Goal: Information Seeking & Learning: Understand process/instructions

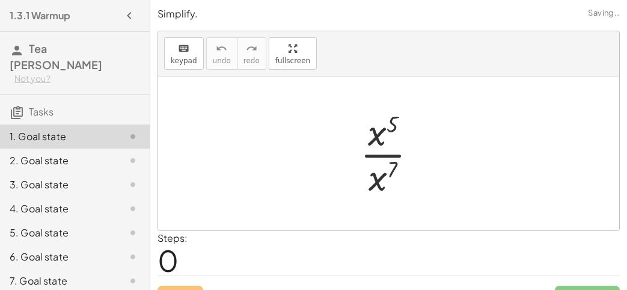
click at [386, 114] on div at bounding box center [393, 153] width 79 height 93
click at [389, 122] on div at bounding box center [393, 153] width 79 height 93
click at [386, 165] on div at bounding box center [393, 153] width 79 height 93
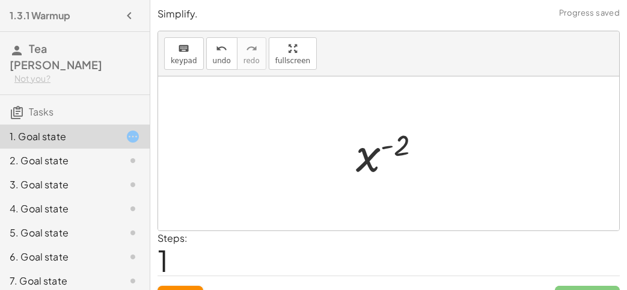
click at [387, 145] on div at bounding box center [393, 153] width 87 height 59
click at [383, 148] on div at bounding box center [393, 153] width 87 height 59
click at [402, 142] on div at bounding box center [393, 153] width 87 height 59
click at [344, 165] on div "· x 5 · x 7 x ( + 5 − 7 ) x ( ) - 2" at bounding box center [389, 153] width 102 height 65
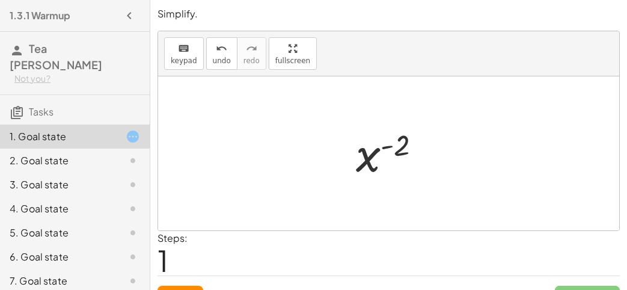
click at [359, 160] on div at bounding box center [393, 153] width 87 height 59
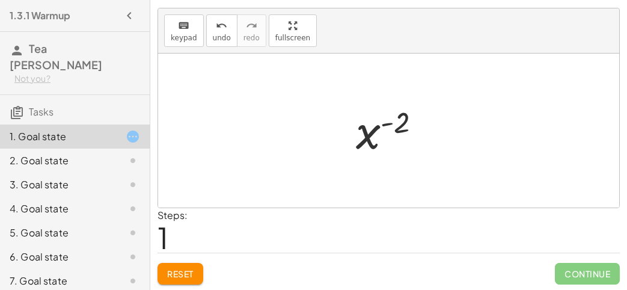
click at [401, 117] on div at bounding box center [393, 130] width 87 height 59
click at [374, 124] on div at bounding box center [393, 130] width 87 height 59
click at [386, 124] on div at bounding box center [393, 130] width 87 height 59
click at [383, 121] on div at bounding box center [393, 130] width 87 height 59
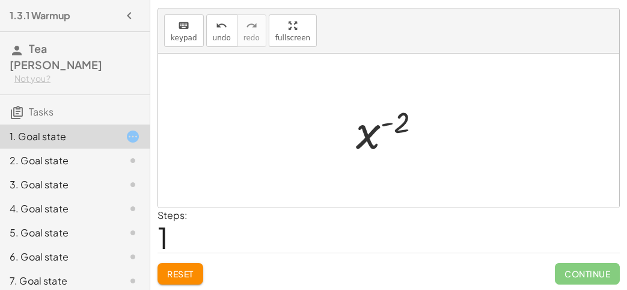
click at [399, 123] on div at bounding box center [393, 130] width 87 height 59
drag, startPoint x: 399, startPoint y: 123, endPoint x: 362, endPoint y: 135, distance: 39.3
click at [362, 135] on div at bounding box center [393, 130] width 87 height 59
drag, startPoint x: 362, startPoint y: 135, endPoint x: 396, endPoint y: 123, distance: 36.3
click at [396, 123] on div at bounding box center [393, 130] width 87 height 59
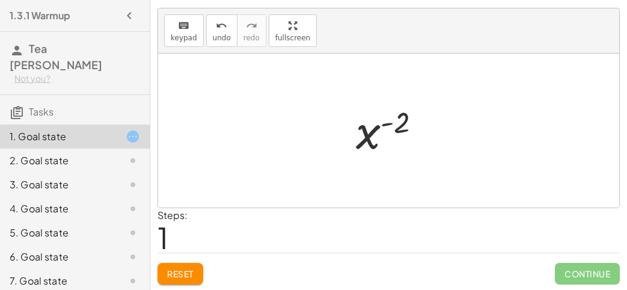
click at [56, 153] on div "2. Goal state" at bounding box center [75, 160] width 150 height 24
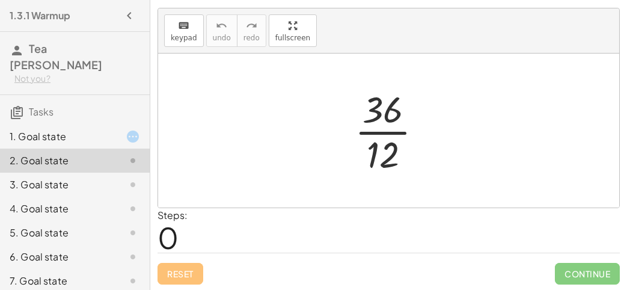
click at [390, 118] on div at bounding box center [393, 130] width 90 height 93
click at [377, 137] on div at bounding box center [393, 130] width 90 height 93
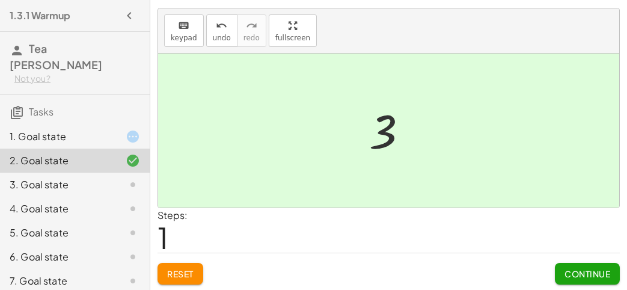
click at [577, 263] on button "Continue" at bounding box center [586, 274] width 65 height 22
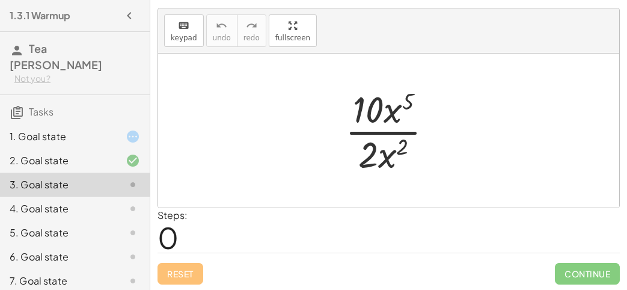
click at [390, 117] on div at bounding box center [393, 130] width 109 height 93
click at [399, 102] on div at bounding box center [393, 130] width 109 height 93
click at [376, 103] on div at bounding box center [393, 130] width 109 height 93
click at [380, 105] on div at bounding box center [393, 130] width 109 height 93
click at [381, 127] on div at bounding box center [393, 130] width 109 height 93
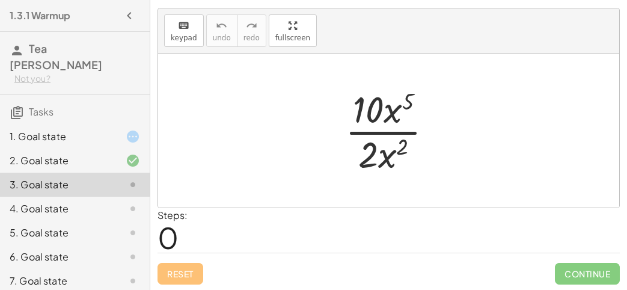
click at [378, 129] on div at bounding box center [393, 130] width 109 height 93
click at [390, 152] on div at bounding box center [393, 130] width 109 height 93
drag, startPoint x: 404, startPoint y: 145, endPoint x: 368, endPoint y: 153, distance: 37.5
click at [368, 153] on div at bounding box center [393, 130] width 109 height 93
drag, startPoint x: 410, startPoint y: 102, endPoint x: 370, endPoint y: 183, distance: 90.3
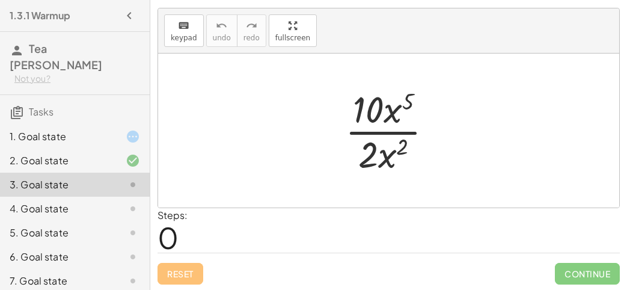
click at [390, 110] on div at bounding box center [393, 130] width 109 height 93
click at [91, 201] on div "4. Goal state" at bounding box center [58, 208] width 97 height 14
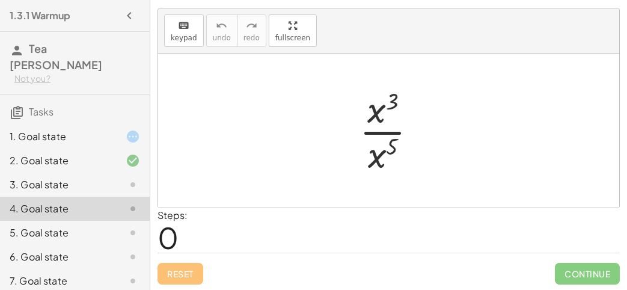
click at [382, 111] on div at bounding box center [392, 130] width 79 height 93
click at [387, 104] on div at bounding box center [392, 130] width 79 height 93
click at [82, 225] on div "5. Goal state" at bounding box center [58, 232] width 97 height 14
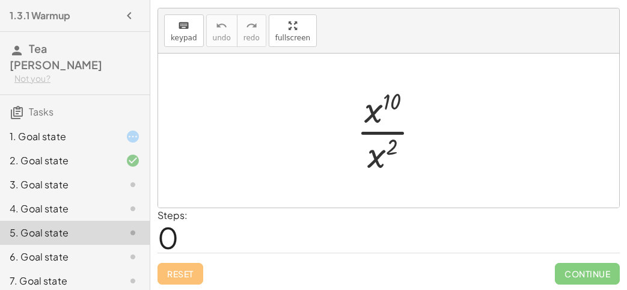
click at [395, 97] on div at bounding box center [392, 130] width 85 height 93
click at [375, 105] on div at bounding box center [392, 130] width 85 height 93
drag, startPoint x: 375, startPoint y: 105, endPoint x: 392, endPoint y: 97, distance: 18.8
click at [392, 97] on div at bounding box center [392, 130] width 85 height 93
click at [381, 129] on div at bounding box center [392, 130] width 85 height 93
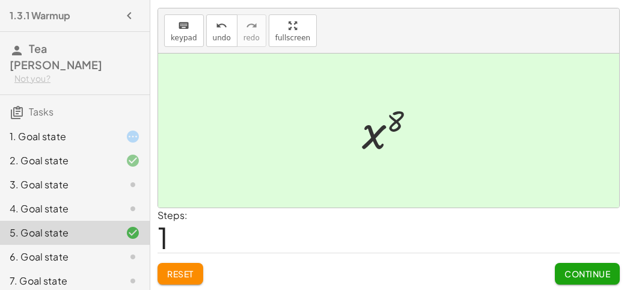
click at [84, 201] on div "4. Goal state" at bounding box center [58, 208] width 97 height 14
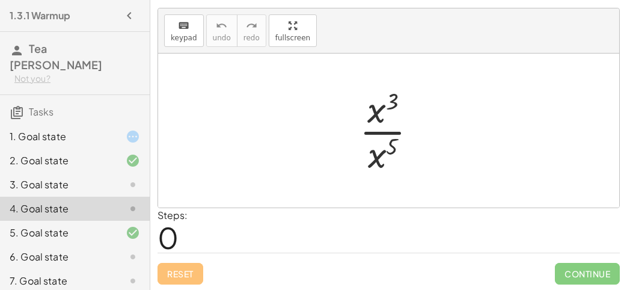
click at [388, 118] on div at bounding box center [392, 130] width 79 height 93
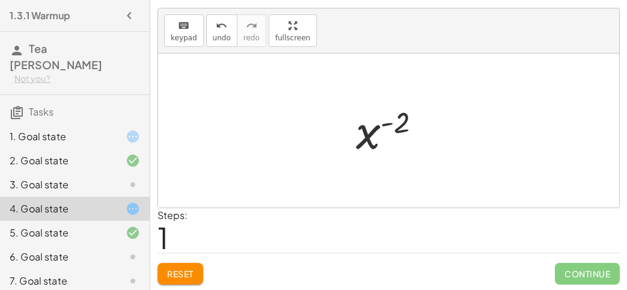
click at [382, 124] on div at bounding box center [393, 130] width 87 height 59
click at [383, 129] on div at bounding box center [393, 130] width 87 height 59
click at [392, 124] on div at bounding box center [393, 130] width 87 height 59
click at [121, 177] on div at bounding box center [123, 184] width 34 height 14
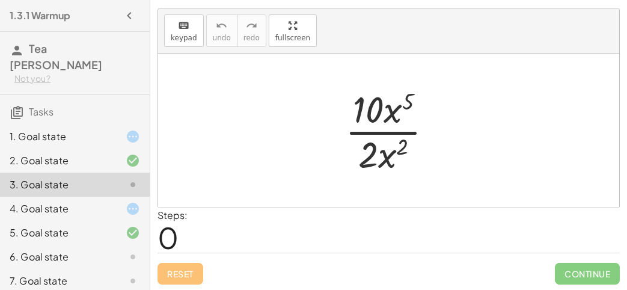
click at [389, 130] on div at bounding box center [393, 130] width 109 height 93
drag, startPoint x: 407, startPoint y: 102, endPoint x: 380, endPoint y: 111, distance: 28.1
click at [380, 111] on div at bounding box center [393, 130] width 109 height 93
click at [374, 131] on div at bounding box center [393, 130] width 109 height 93
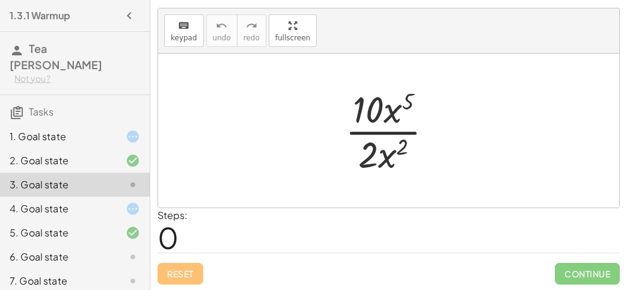
click at [398, 103] on div at bounding box center [393, 130] width 109 height 93
click at [393, 107] on div at bounding box center [393, 130] width 109 height 93
click at [374, 160] on div at bounding box center [393, 130] width 109 height 93
drag, startPoint x: 399, startPoint y: 147, endPoint x: 372, endPoint y: 157, distance: 28.9
click at [372, 157] on div at bounding box center [393, 130] width 109 height 93
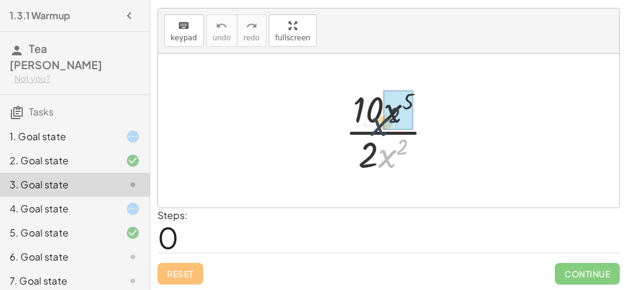
drag, startPoint x: 381, startPoint y: 157, endPoint x: 373, endPoint y: 119, distance: 38.6
click at [373, 119] on div at bounding box center [393, 130] width 109 height 93
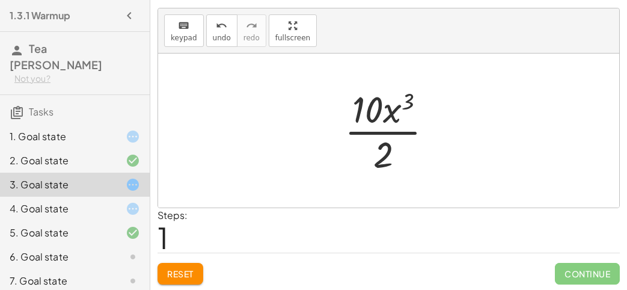
click at [403, 104] on div at bounding box center [393, 130] width 110 height 93
click at [384, 139] on div at bounding box center [393, 130] width 110 height 93
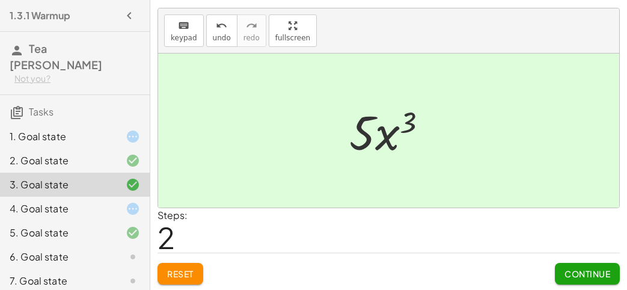
click at [382, 134] on div at bounding box center [393, 131] width 100 height 62
click at [582, 268] on span "Continue" at bounding box center [587, 273] width 46 height 11
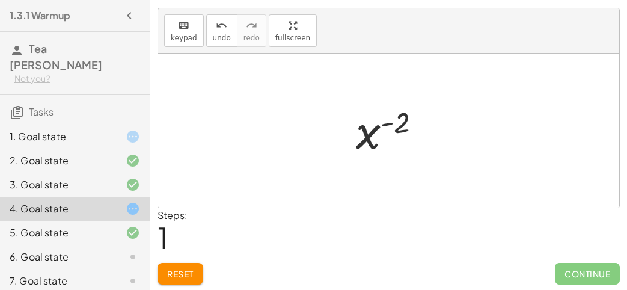
click at [97, 129] on div "1. Goal state" at bounding box center [58, 136] width 97 height 14
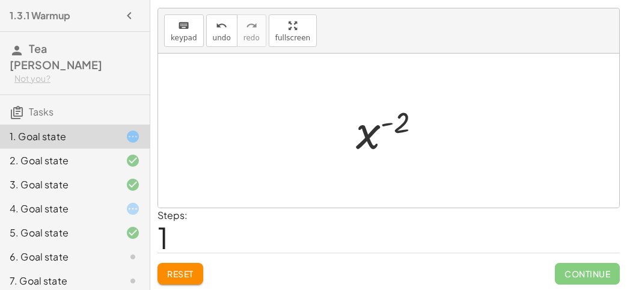
click at [56, 124] on div "1. Goal state" at bounding box center [75, 136] width 150 height 24
click at [392, 120] on div at bounding box center [393, 130] width 87 height 59
click at [371, 127] on div at bounding box center [393, 130] width 87 height 59
drag, startPoint x: 371, startPoint y: 127, endPoint x: 408, endPoint y: 117, distance: 38.6
click at [408, 117] on div at bounding box center [393, 130] width 87 height 59
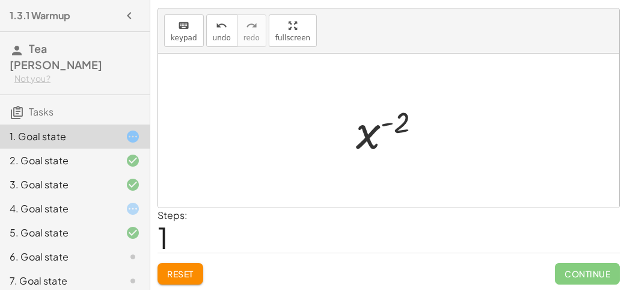
click at [396, 122] on div at bounding box center [393, 130] width 87 height 59
drag, startPoint x: 402, startPoint y: 121, endPoint x: 366, endPoint y: 136, distance: 39.4
click at [366, 136] on div at bounding box center [393, 130] width 87 height 59
click at [166, 275] on button "Reset" at bounding box center [180, 274] width 46 height 22
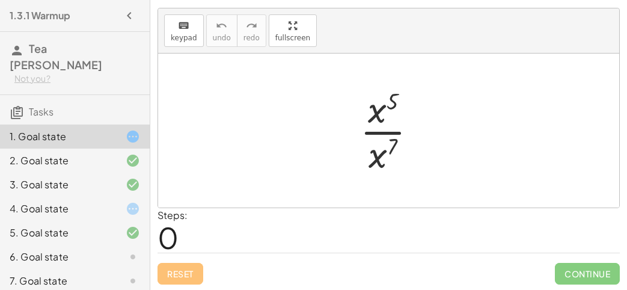
click at [386, 106] on div at bounding box center [393, 130] width 79 height 93
click at [377, 127] on div at bounding box center [393, 130] width 79 height 93
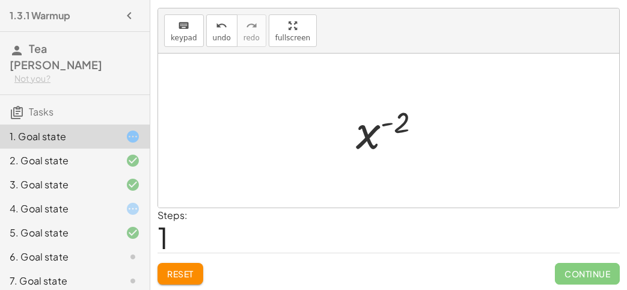
click at [182, 268] on span "Reset" at bounding box center [180, 273] width 26 height 11
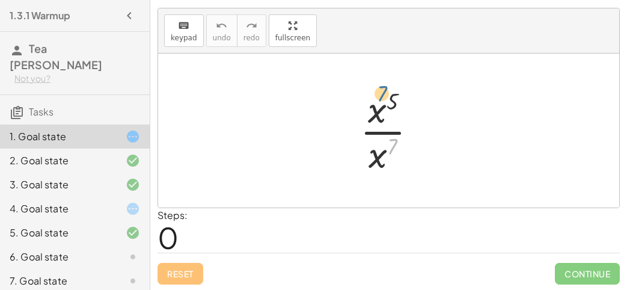
drag, startPoint x: 389, startPoint y: 152, endPoint x: 389, endPoint y: 118, distance: 34.2
click at [389, 118] on div at bounding box center [393, 130] width 79 height 93
drag, startPoint x: 395, startPoint y: 98, endPoint x: 385, endPoint y: 150, distance: 52.7
click at [385, 150] on div at bounding box center [393, 130] width 79 height 93
drag, startPoint x: 380, startPoint y: 156, endPoint x: 380, endPoint y: 116, distance: 39.6
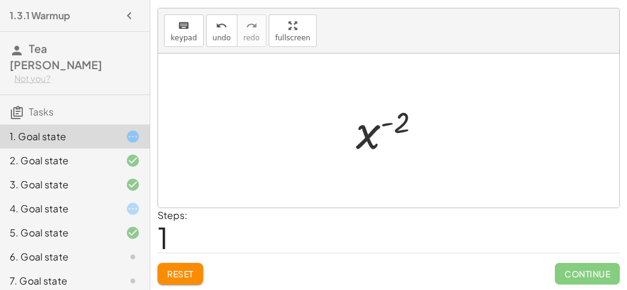
click at [387, 127] on div at bounding box center [393, 130] width 87 height 59
click at [387, 118] on div at bounding box center [393, 130] width 87 height 59
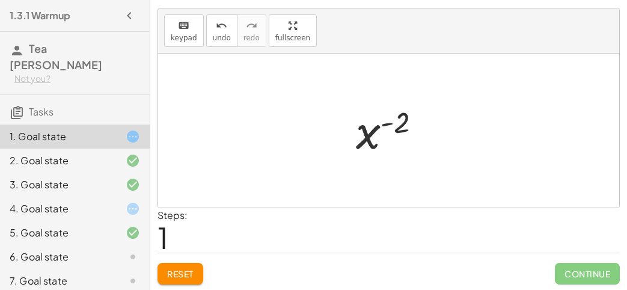
click at [387, 118] on div at bounding box center [393, 130] width 87 height 59
click at [47, 201] on div "4. Goal state" at bounding box center [58, 208] width 97 height 14
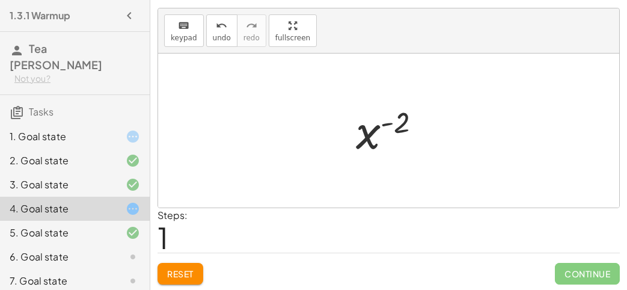
click at [41, 201] on div "4. Goal state" at bounding box center [58, 208] width 97 height 14
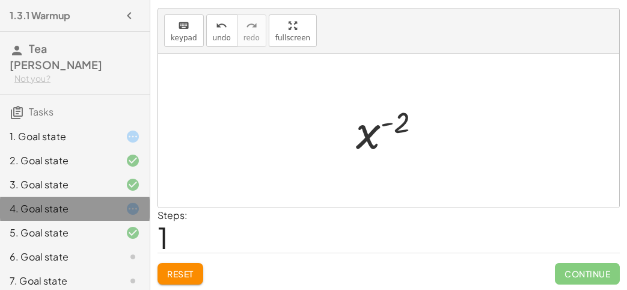
click at [41, 201] on div "4. Goal state" at bounding box center [58, 208] width 97 height 14
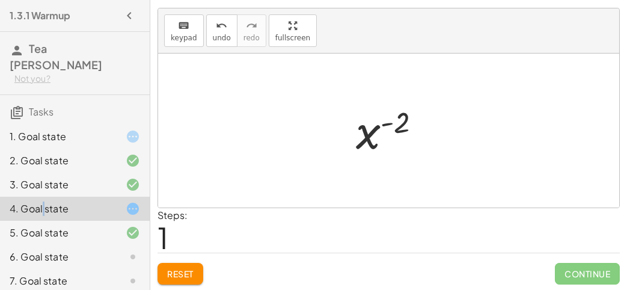
click at [41, 201] on div "4. Goal state" at bounding box center [58, 208] width 97 height 14
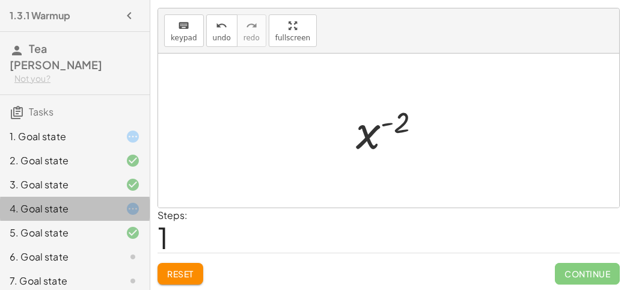
click at [41, 201] on div "4. Goal state" at bounding box center [58, 208] width 97 height 14
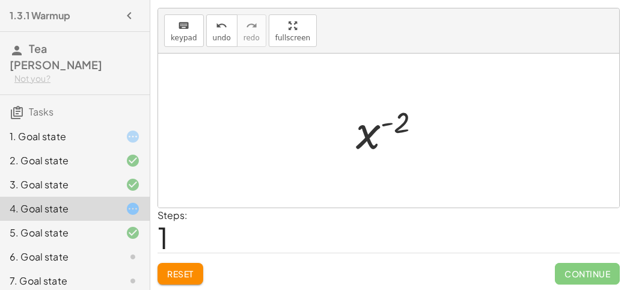
click at [48, 129] on div "1. Goal state" at bounding box center [58, 136] width 97 height 14
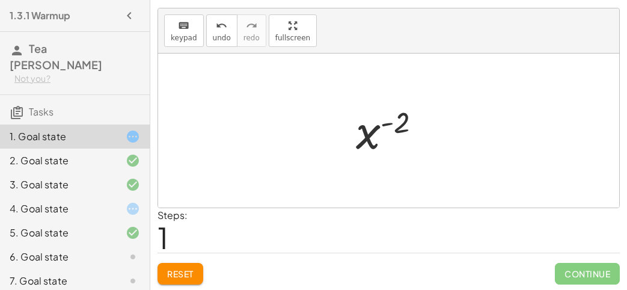
click at [33, 201] on div "4. Goal state" at bounding box center [58, 208] width 97 height 14
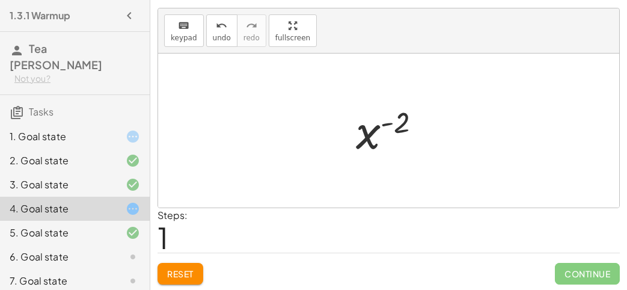
click at [24, 249] on div "6. Goal state" at bounding box center [58, 256] width 97 height 14
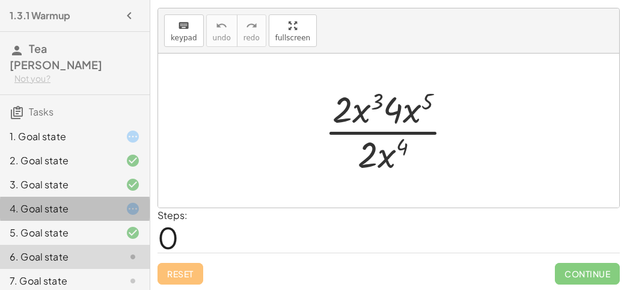
click at [73, 201] on div "4. Goal state" at bounding box center [58, 208] width 97 height 14
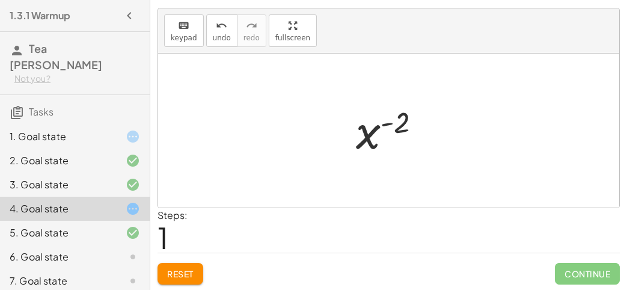
click at [387, 122] on div at bounding box center [393, 130] width 87 height 59
click at [172, 264] on button "Reset" at bounding box center [180, 274] width 46 height 22
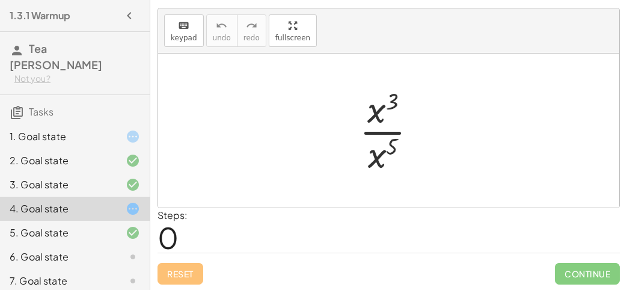
click at [394, 104] on div at bounding box center [392, 130] width 79 height 93
drag, startPoint x: 381, startPoint y: 145, endPoint x: 386, endPoint y: 98, distance: 47.1
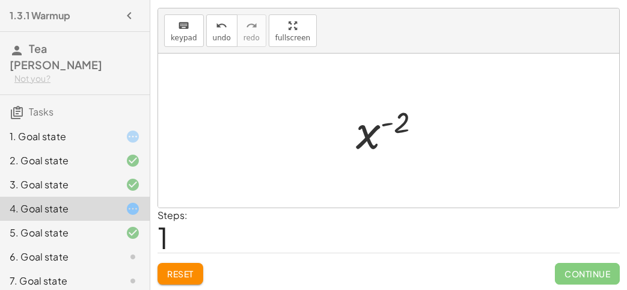
click at [387, 121] on div at bounding box center [393, 130] width 87 height 59
drag, startPoint x: 388, startPoint y: 122, endPoint x: 379, endPoint y: 167, distance: 45.9
drag, startPoint x: 363, startPoint y: 152, endPoint x: 387, endPoint y: 133, distance: 30.8
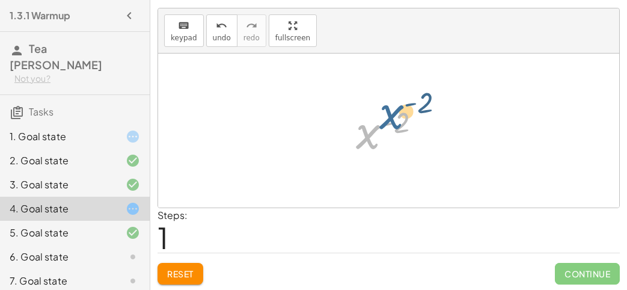
click at [387, 133] on div at bounding box center [393, 130] width 87 height 59
click at [389, 125] on div at bounding box center [393, 130] width 87 height 59
click at [40, 249] on div "6. Goal state" at bounding box center [75, 257] width 150 height 24
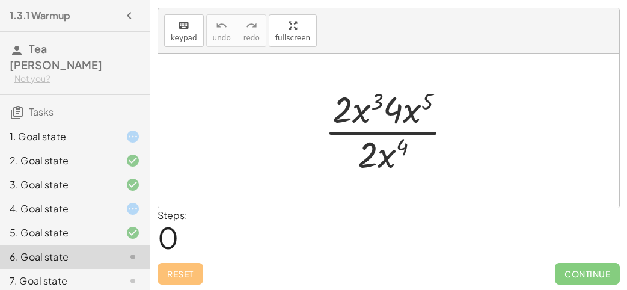
click at [388, 93] on div at bounding box center [393, 130] width 150 height 93
click at [373, 100] on div at bounding box center [393, 130] width 150 height 93
click at [412, 114] on div at bounding box center [393, 130] width 150 height 93
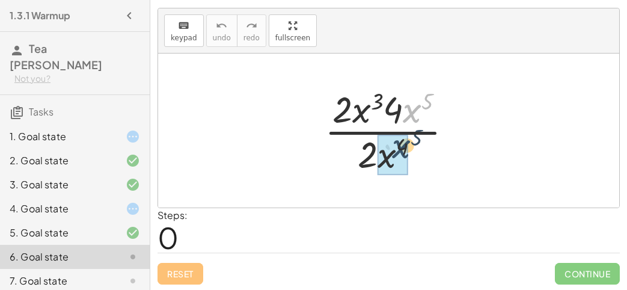
drag, startPoint x: 412, startPoint y: 114, endPoint x: 393, endPoint y: 154, distance: 44.9
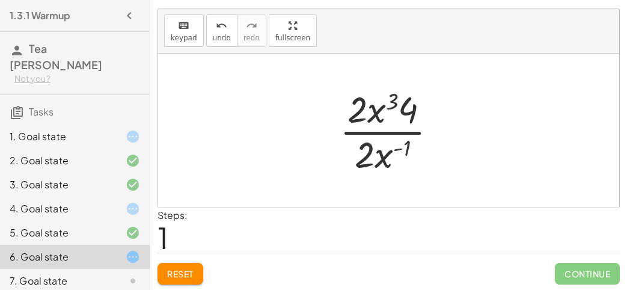
click at [389, 148] on div at bounding box center [392, 130] width 119 height 93
click at [395, 147] on div at bounding box center [392, 130] width 119 height 93
click at [389, 108] on div at bounding box center [392, 130] width 119 height 93
drag, startPoint x: 402, startPoint y: 109, endPoint x: 372, endPoint y: 109, distance: 29.4
click at [372, 109] on div at bounding box center [392, 130] width 119 height 93
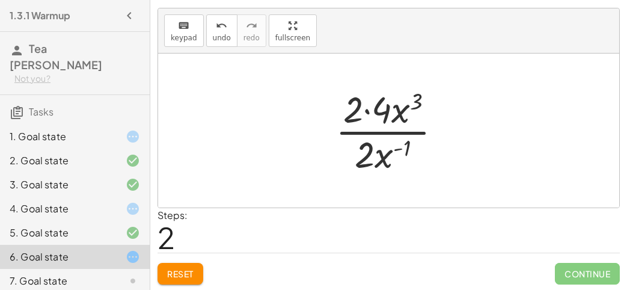
click at [372, 109] on div at bounding box center [393, 130] width 128 height 93
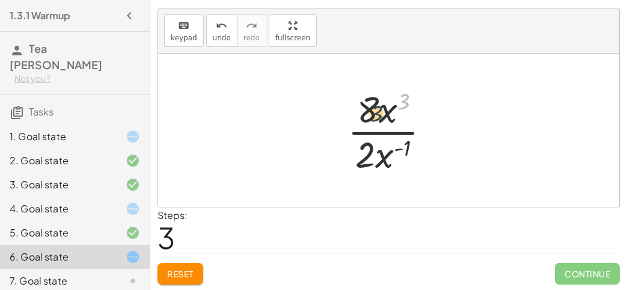
drag, startPoint x: 404, startPoint y: 97, endPoint x: 373, endPoint y: 113, distance: 34.4
click at [373, 113] on div at bounding box center [393, 130] width 105 height 93
drag, startPoint x: 406, startPoint y: 101, endPoint x: 378, endPoint y: 167, distance: 71.4
click at [378, 167] on div at bounding box center [393, 130] width 105 height 93
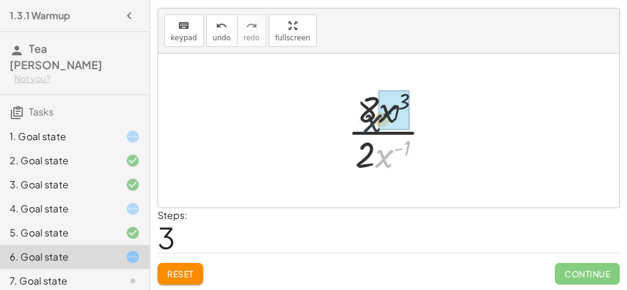
drag, startPoint x: 392, startPoint y: 156, endPoint x: 380, endPoint y: 119, distance: 39.0
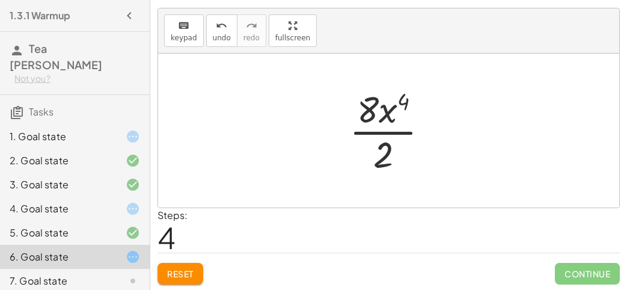
click at [382, 114] on div at bounding box center [393, 130] width 101 height 93
click at [377, 155] on div at bounding box center [393, 130] width 101 height 93
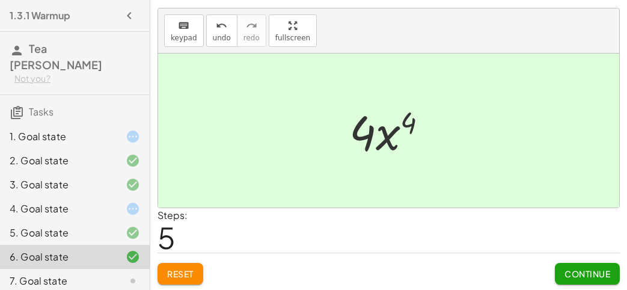
click at [391, 132] on div at bounding box center [393, 131] width 100 height 62
click at [571, 263] on button "Continue" at bounding box center [586, 274] width 65 height 22
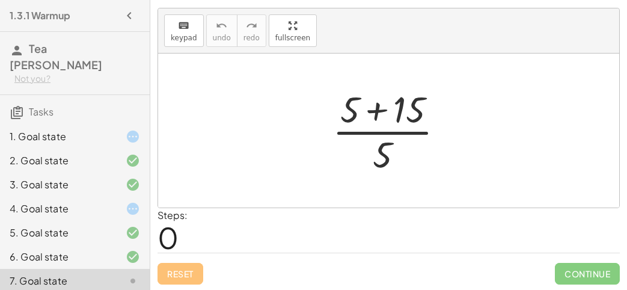
click at [375, 118] on div at bounding box center [392, 130] width 133 height 93
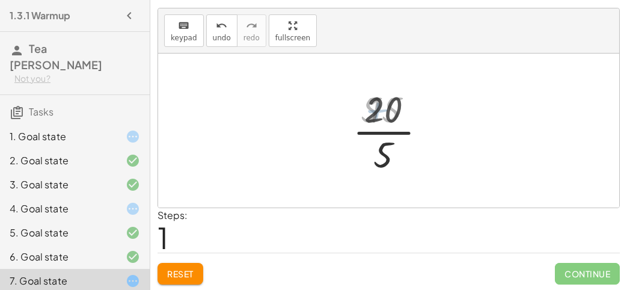
click at [380, 136] on div at bounding box center [393, 130] width 87 height 93
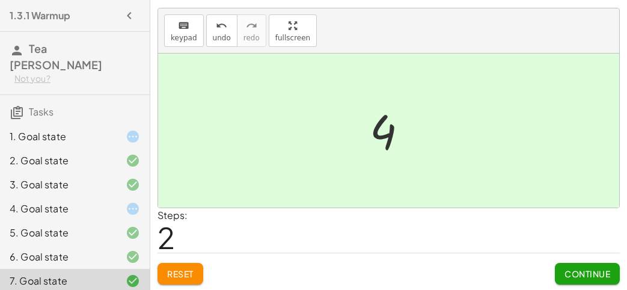
click at [587, 278] on button "Continue" at bounding box center [586, 274] width 65 height 22
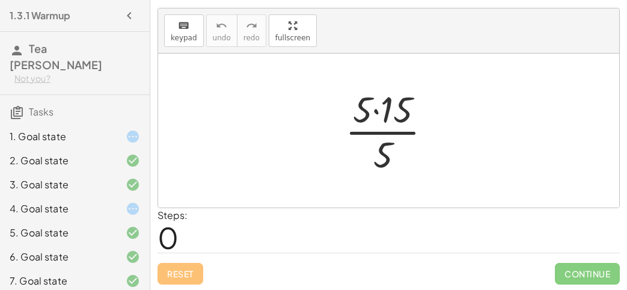
click at [367, 120] on div at bounding box center [393, 130] width 108 height 93
click at [374, 113] on div at bounding box center [393, 130] width 108 height 93
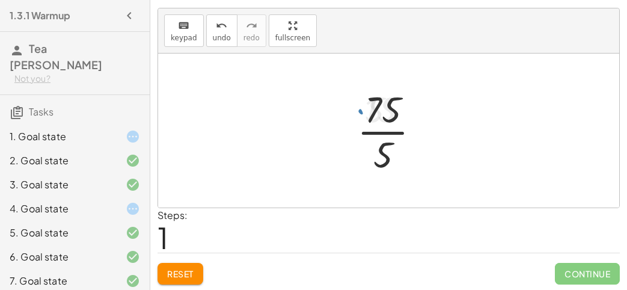
click at [380, 131] on div at bounding box center [393, 130] width 85 height 93
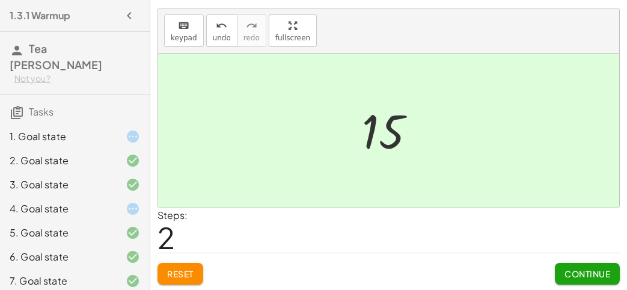
click at [563, 265] on button "Continue" at bounding box center [586, 274] width 65 height 22
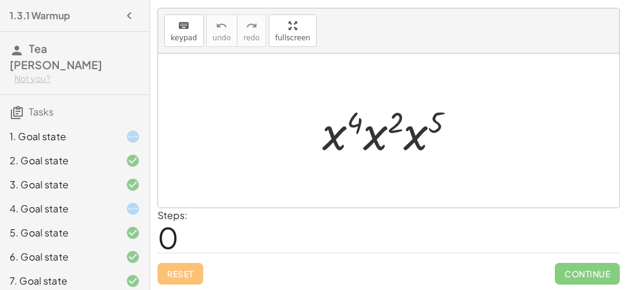
click at [348, 126] on div at bounding box center [393, 131] width 154 height 62
click at [384, 131] on div at bounding box center [393, 131] width 154 height 62
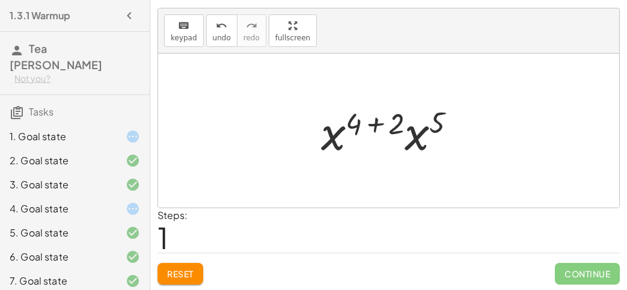
click at [402, 123] on div at bounding box center [393, 131] width 157 height 62
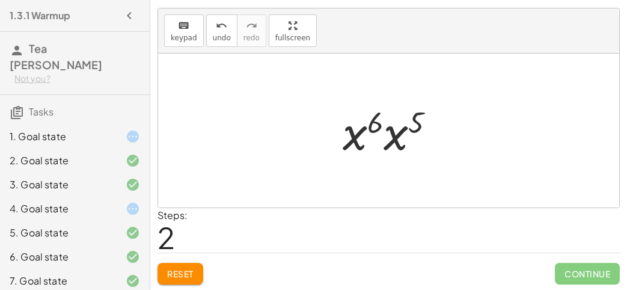
click at [398, 124] on div at bounding box center [393, 131] width 114 height 62
click at [392, 120] on div at bounding box center [393, 130] width 116 height 59
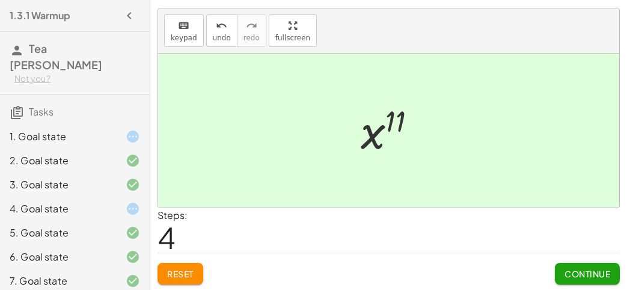
click at [574, 268] on span "Continue" at bounding box center [587, 273] width 46 height 11
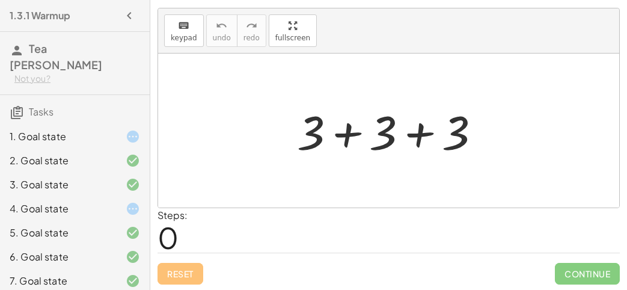
click at [350, 144] on div at bounding box center [393, 131] width 205 height 62
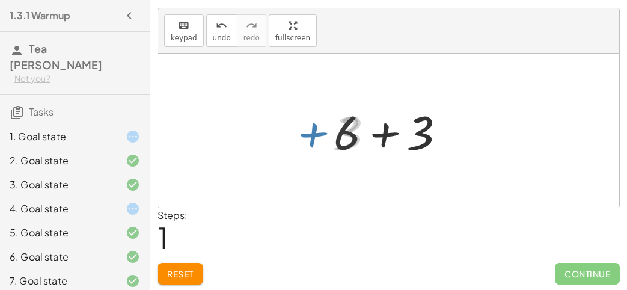
click at [363, 136] on div at bounding box center [393, 131] width 132 height 62
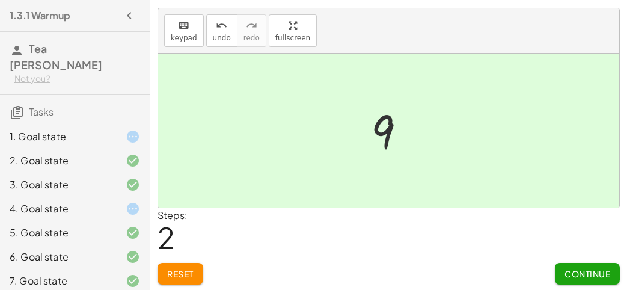
click at [592, 272] on span "Continue" at bounding box center [587, 273] width 46 height 11
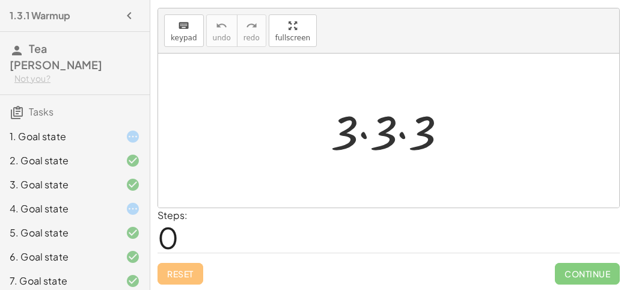
click at [366, 126] on div at bounding box center [393, 131] width 138 height 62
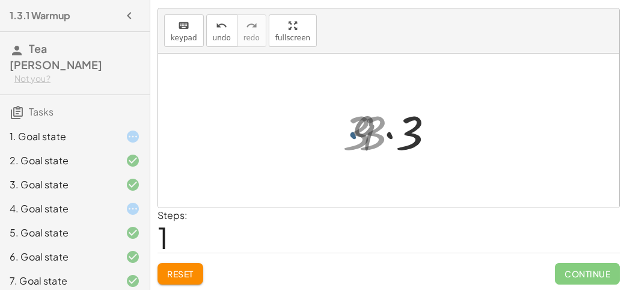
click at [371, 127] on div at bounding box center [393, 131] width 96 height 62
click at [372, 128] on div at bounding box center [393, 131] width 96 height 62
click at [375, 131] on div at bounding box center [393, 131] width 96 height 62
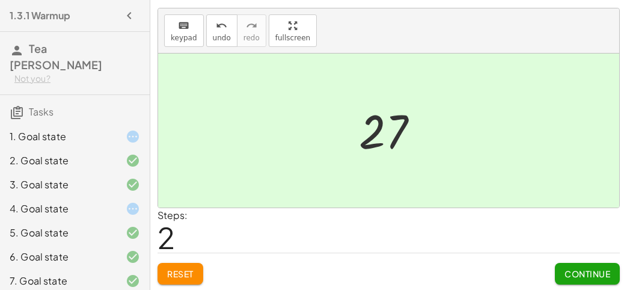
click at [564, 276] on span "Continue" at bounding box center [587, 273] width 46 height 11
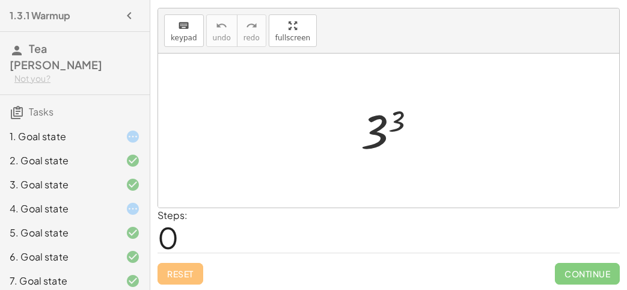
click at [387, 128] on div at bounding box center [392, 130] width 77 height 59
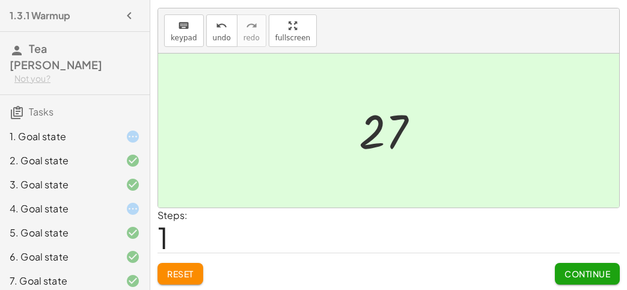
click at [564, 273] on span "Continue" at bounding box center [587, 273] width 46 height 11
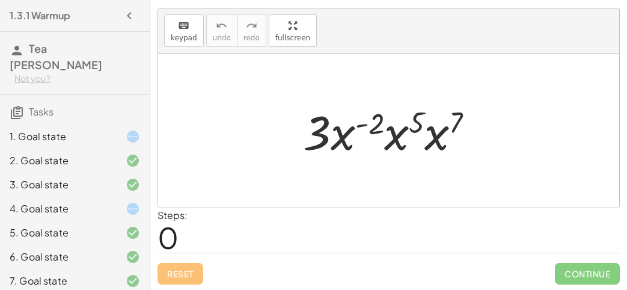
click at [357, 128] on div at bounding box center [393, 131] width 192 height 62
click at [369, 124] on div at bounding box center [393, 131] width 192 height 62
click at [415, 120] on div at bounding box center [393, 131] width 192 height 62
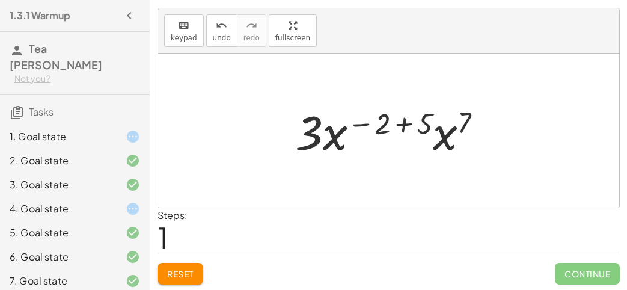
click at [413, 121] on div at bounding box center [393, 131] width 208 height 62
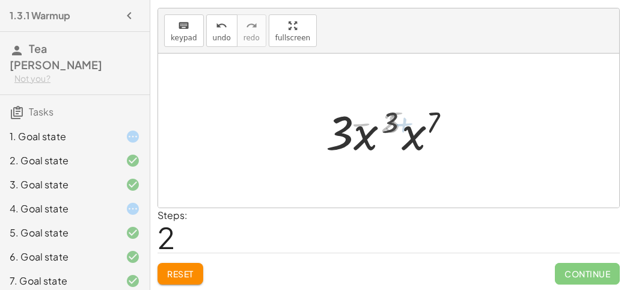
click at [421, 120] on div at bounding box center [392, 131] width 139 height 62
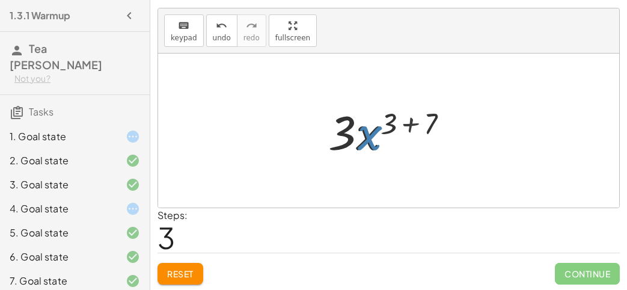
click at [421, 119] on div at bounding box center [393, 131] width 142 height 62
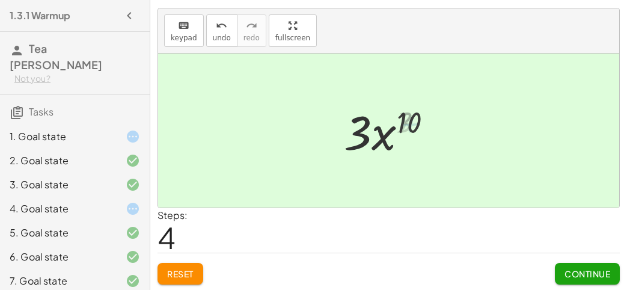
click at [396, 121] on div at bounding box center [392, 131] width 109 height 62
click at [562, 267] on button "Continue" at bounding box center [586, 274] width 65 height 22
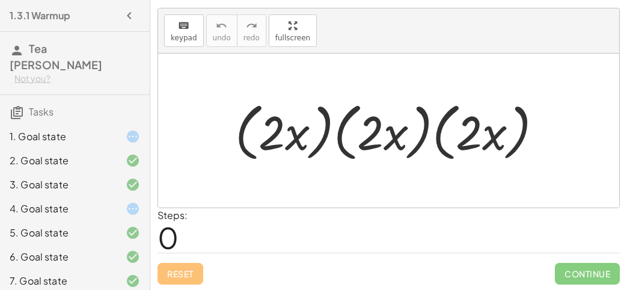
click at [281, 105] on div at bounding box center [393, 130] width 329 height 69
click at [288, 121] on div at bounding box center [393, 130] width 329 height 69
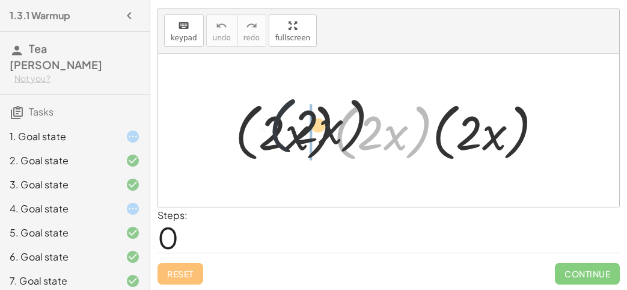
drag, startPoint x: 355, startPoint y: 137, endPoint x: 279, endPoint y: 130, distance: 76.6
click at [279, 130] on div at bounding box center [393, 130] width 329 height 69
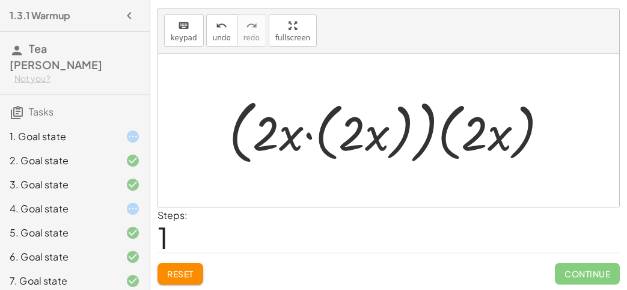
click at [300, 133] on div at bounding box center [393, 131] width 340 height 76
click at [300, 139] on div at bounding box center [393, 131] width 340 height 76
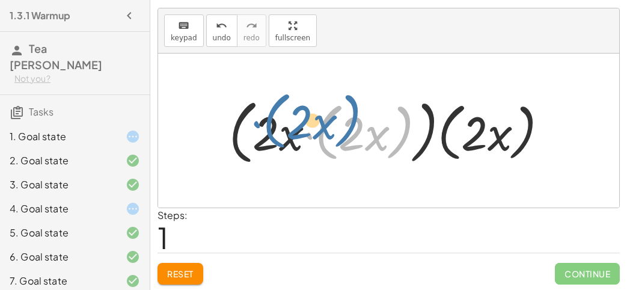
drag, startPoint x: 307, startPoint y: 134, endPoint x: 223, endPoint y: 122, distance: 84.4
click at [223, 122] on div at bounding box center [393, 131] width 340 height 76
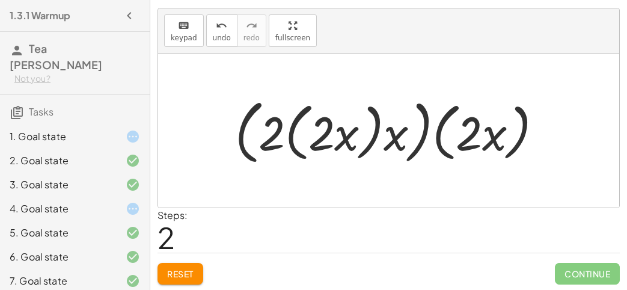
click at [276, 129] on div at bounding box center [393, 131] width 329 height 76
click at [318, 137] on div at bounding box center [393, 131] width 329 height 76
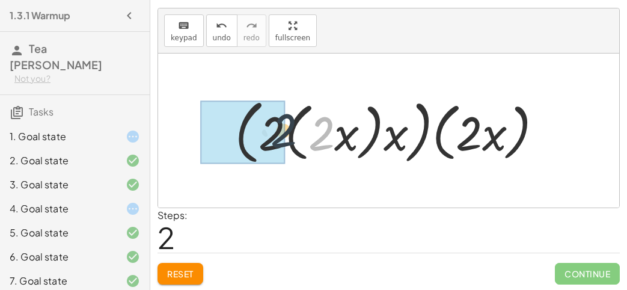
drag, startPoint x: 318, startPoint y: 137, endPoint x: 278, endPoint y: 134, distance: 41.0
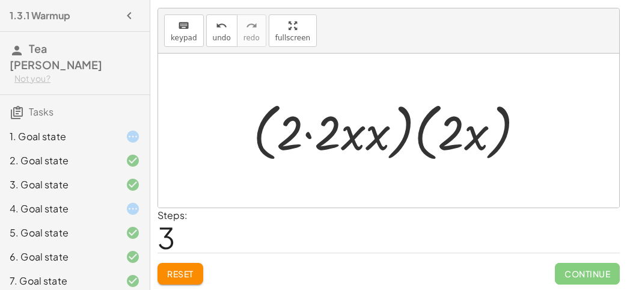
click at [305, 133] on div at bounding box center [393, 130] width 293 height 69
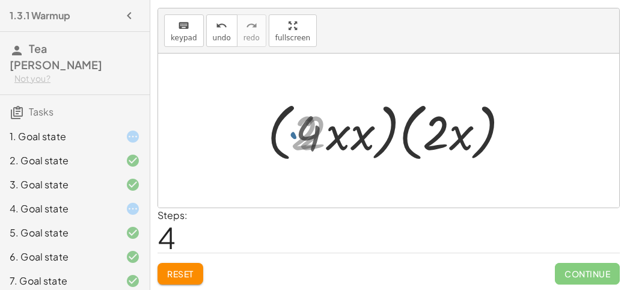
click at [327, 138] on div at bounding box center [393, 130] width 255 height 69
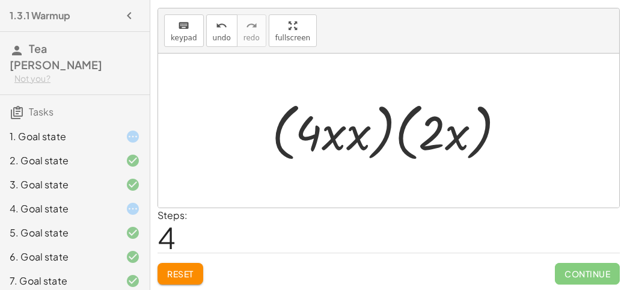
click at [349, 136] on div at bounding box center [393, 130] width 255 height 69
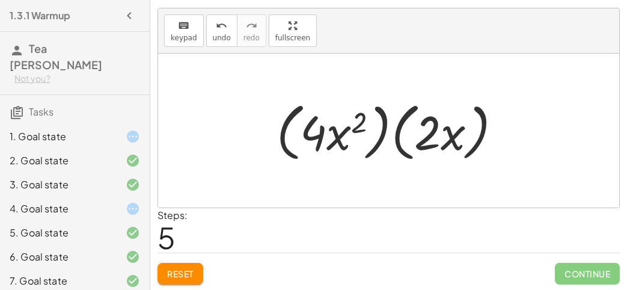
click at [427, 132] on div at bounding box center [393, 130] width 246 height 69
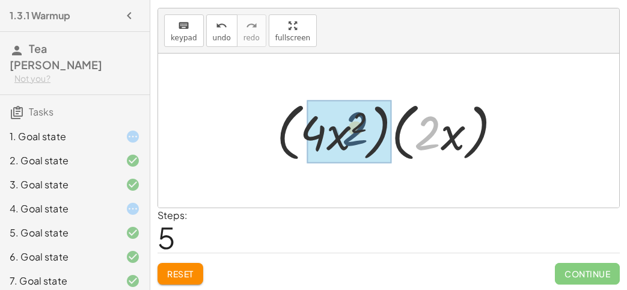
drag, startPoint x: 425, startPoint y: 132, endPoint x: 352, endPoint y: 126, distance: 73.5
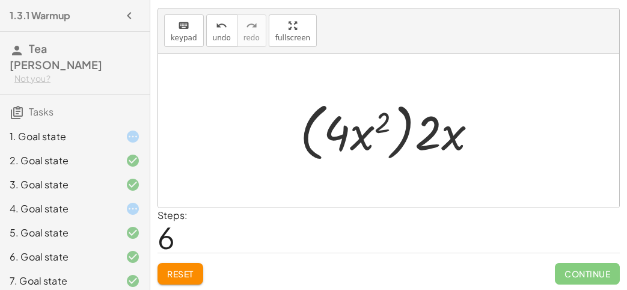
click at [372, 124] on div at bounding box center [393, 130] width 199 height 69
click at [390, 124] on div at bounding box center [393, 130] width 199 height 69
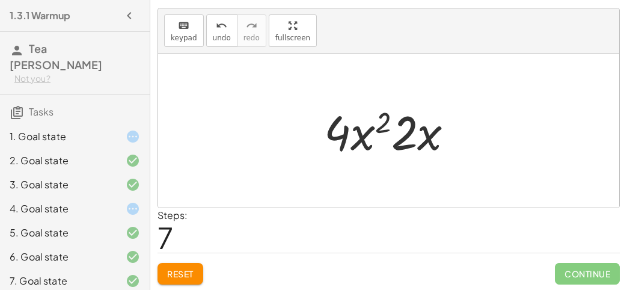
click at [386, 130] on div at bounding box center [393, 131] width 151 height 62
click at [379, 129] on div at bounding box center [393, 131] width 151 height 62
drag, startPoint x: 356, startPoint y: 135, endPoint x: 401, endPoint y: 136, distance: 45.1
click at [401, 136] on div at bounding box center [393, 131] width 151 height 62
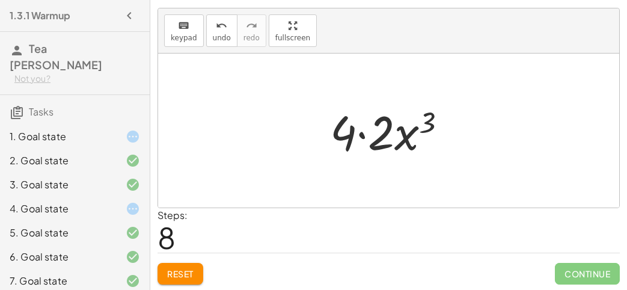
click at [361, 130] on div at bounding box center [393, 131] width 138 height 62
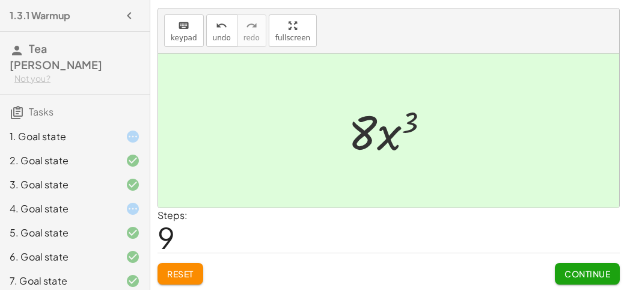
click at [590, 273] on span "Continue" at bounding box center [587, 273] width 46 height 11
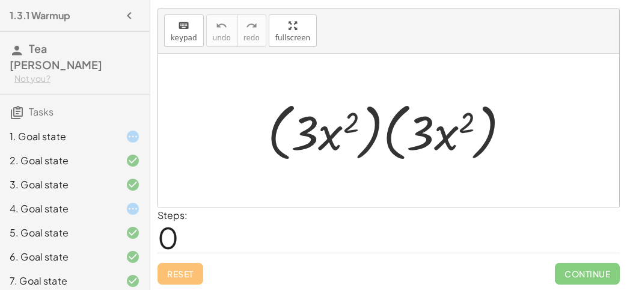
scroll to position [329, 0]
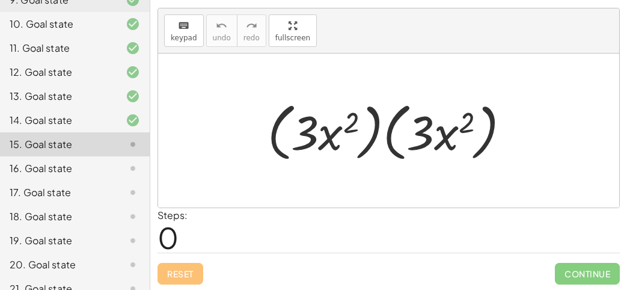
click at [339, 117] on div at bounding box center [393, 130] width 264 height 69
click at [344, 119] on div at bounding box center [393, 130] width 264 height 69
click at [332, 126] on div at bounding box center [393, 130] width 264 height 69
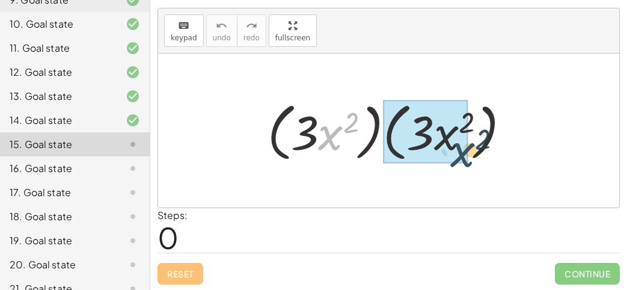
drag, startPoint x: 335, startPoint y: 126, endPoint x: 467, endPoint y: 142, distance: 133.2
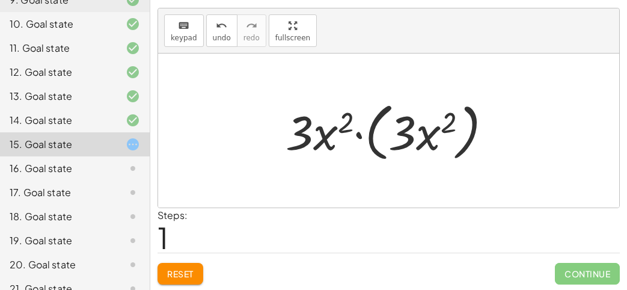
click at [362, 132] on div at bounding box center [393, 130] width 228 height 69
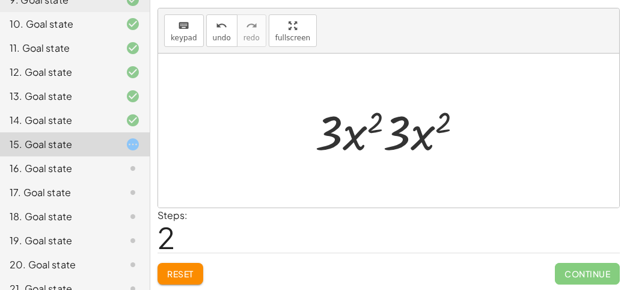
click at [401, 137] on div at bounding box center [393, 131] width 169 height 62
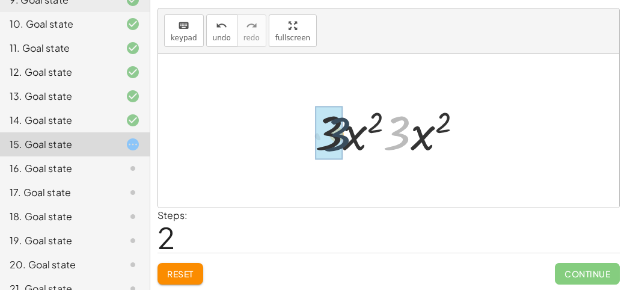
drag, startPoint x: 401, startPoint y: 136, endPoint x: 340, endPoint y: 137, distance: 60.7
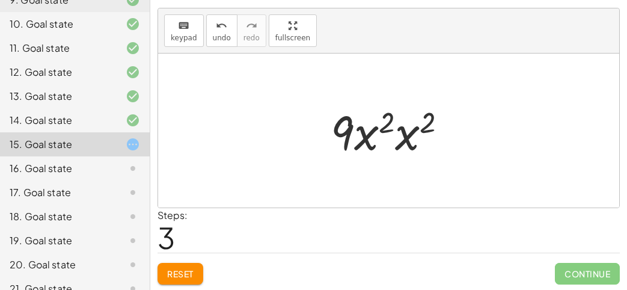
click at [380, 141] on div at bounding box center [393, 131] width 138 height 62
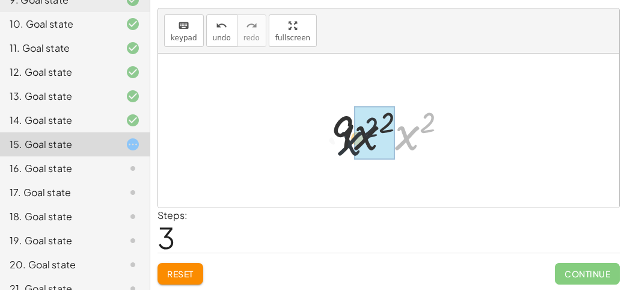
drag, startPoint x: 403, startPoint y: 129, endPoint x: 343, endPoint y: 133, distance: 60.3
click at [343, 133] on div at bounding box center [393, 131] width 138 height 62
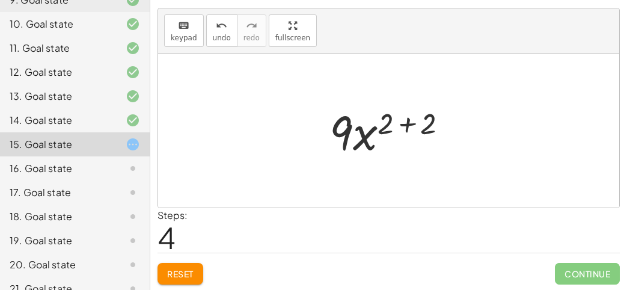
click at [371, 128] on div at bounding box center [393, 131] width 140 height 62
click at [398, 124] on div at bounding box center [393, 131] width 140 height 62
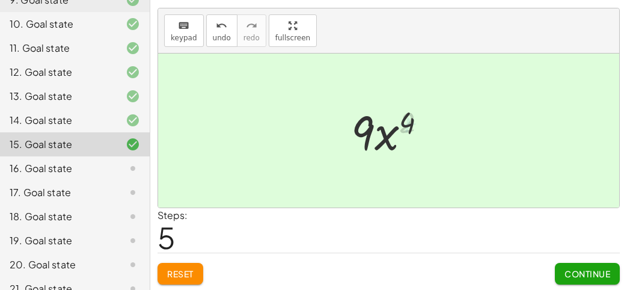
click at [361, 136] on div at bounding box center [393, 131] width 97 height 62
click at [586, 278] on button "Continue" at bounding box center [586, 274] width 65 height 22
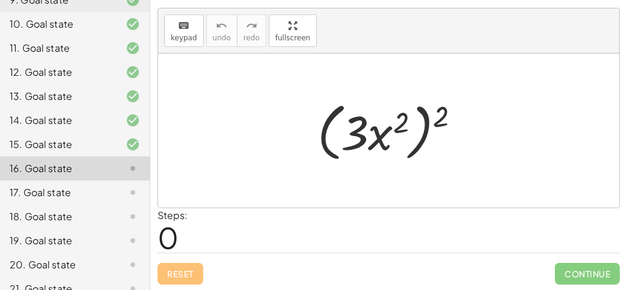
click at [420, 155] on div at bounding box center [393, 130] width 165 height 69
click at [382, 117] on div at bounding box center [393, 130] width 165 height 69
drag, startPoint x: 395, startPoint y: 119, endPoint x: 427, endPoint y: 117, distance: 31.3
click at [427, 117] on div at bounding box center [393, 130] width 165 height 69
drag, startPoint x: 436, startPoint y: 114, endPoint x: 332, endPoint y: 139, distance: 106.2
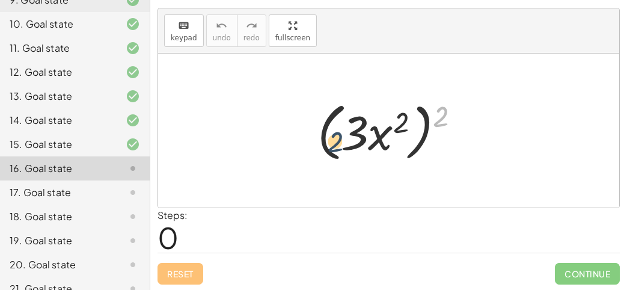
click at [332, 139] on div at bounding box center [393, 130] width 165 height 69
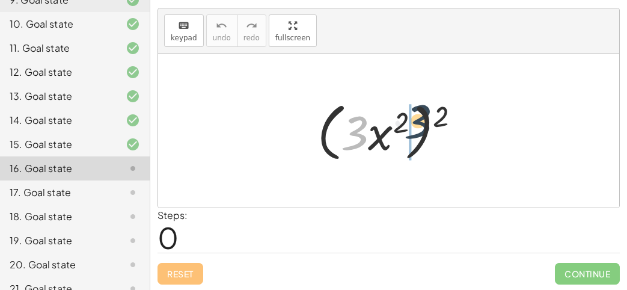
drag, startPoint x: 350, startPoint y: 135, endPoint x: 428, endPoint y: 123, distance: 78.4
click at [428, 123] on div at bounding box center [393, 130] width 165 height 69
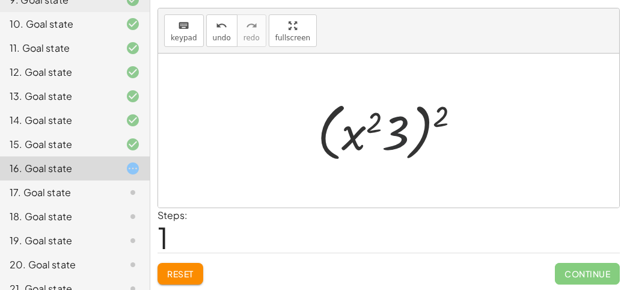
click at [380, 114] on div at bounding box center [393, 130] width 165 height 69
click at [384, 125] on div at bounding box center [393, 130] width 165 height 69
click at [389, 127] on div at bounding box center [393, 130] width 165 height 69
drag, startPoint x: 439, startPoint y: 112, endPoint x: 366, endPoint y: 120, distance: 72.5
click at [366, 120] on div at bounding box center [393, 130] width 165 height 69
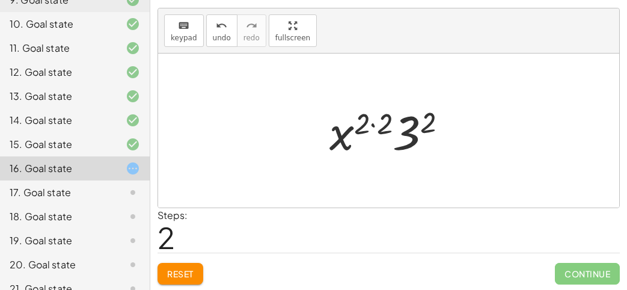
click at [402, 128] on div at bounding box center [392, 131] width 139 height 62
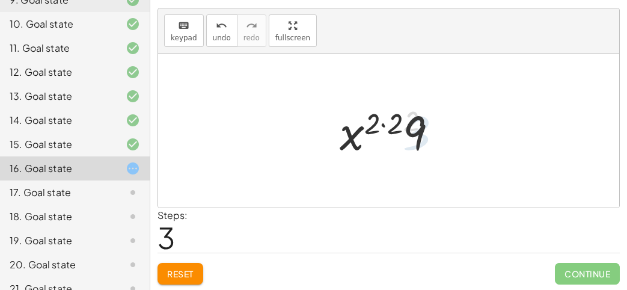
click at [383, 123] on div at bounding box center [393, 131] width 120 height 62
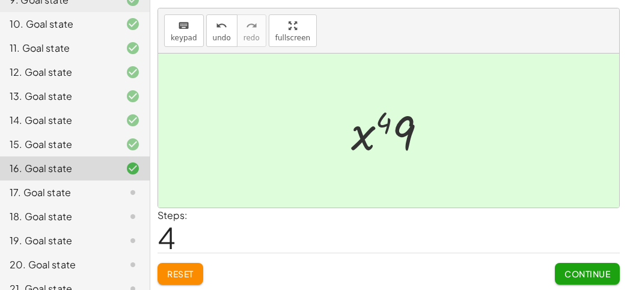
click at [557, 260] on div "Continue" at bounding box center [586, 268] width 65 height 31
click at [560, 267] on button "Continue" at bounding box center [586, 274] width 65 height 22
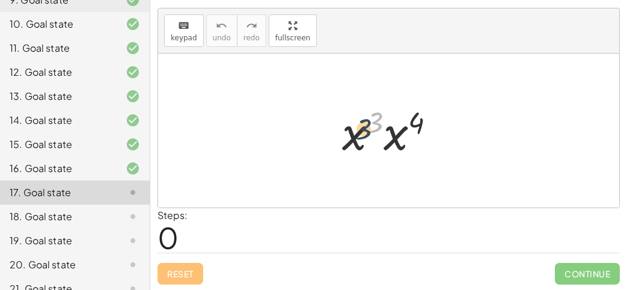
drag, startPoint x: 377, startPoint y: 124, endPoint x: 362, endPoint y: 135, distance: 18.2
click at [362, 135] on div at bounding box center [393, 131] width 115 height 62
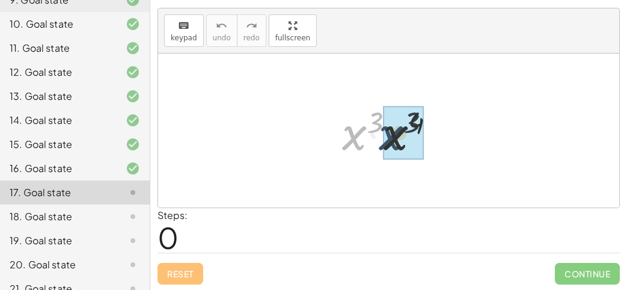
drag, startPoint x: 354, startPoint y: 136, endPoint x: 393, endPoint y: 136, distance: 39.1
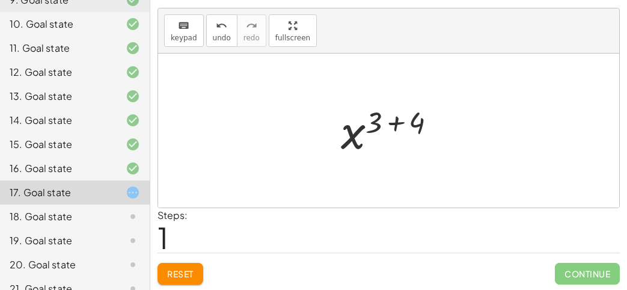
click at [386, 123] on div at bounding box center [393, 130] width 117 height 59
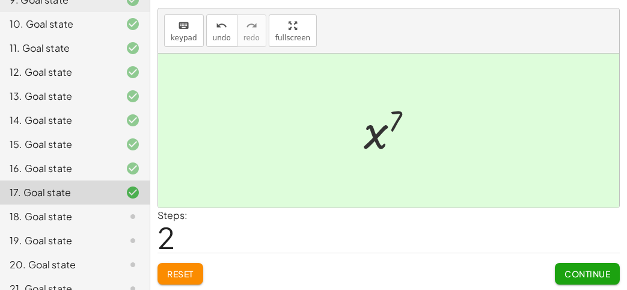
click at [585, 268] on span "Continue" at bounding box center [587, 273] width 46 height 11
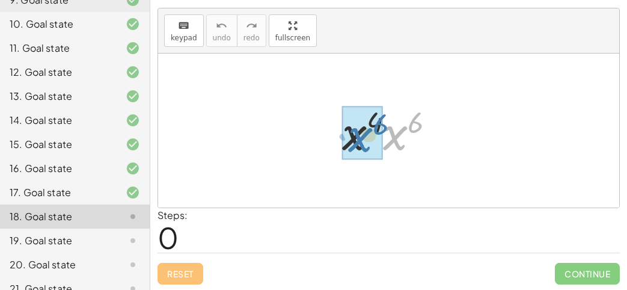
drag, startPoint x: 389, startPoint y: 141, endPoint x: 354, endPoint y: 142, distance: 34.9
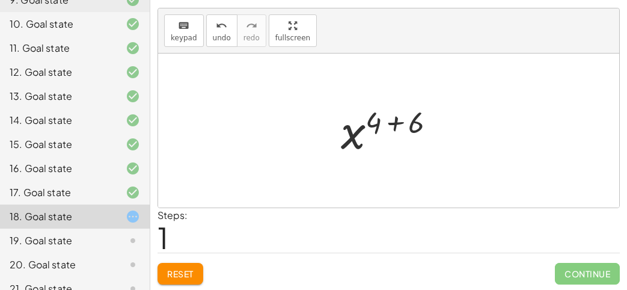
click at [378, 126] on div at bounding box center [393, 130] width 117 height 59
click at [392, 126] on div at bounding box center [393, 130] width 117 height 59
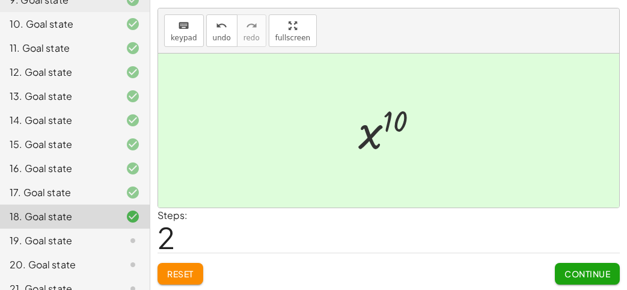
click at [582, 270] on span "Continue" at bounding box center [587, 273] width 46 height 11
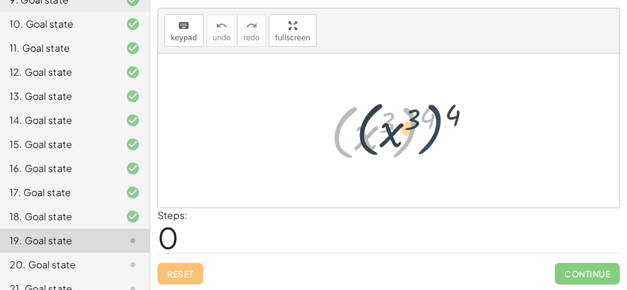
drag, startPoint x: 396, startPoint y: 116, endPoint x: 422, endPoint y: 113, distance: 26.6
click at [422, 113] on div at bounding box center [393, 130] width 138 height 67
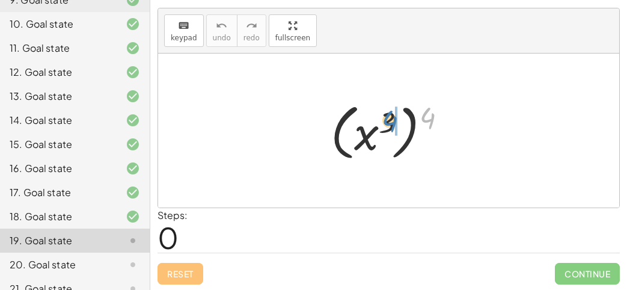
drag, startPoint x: 424, startPoint y: 116, endPoint x: 381, endPoint y: 121, distance: 42.9
click at [381, 121] on div at bounding box center [393, 130] width 138 height 67
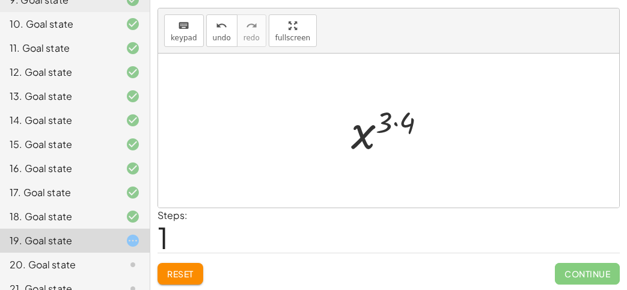
click at [393, 120] on div at bounding box center [393, 130] width 97 height 59
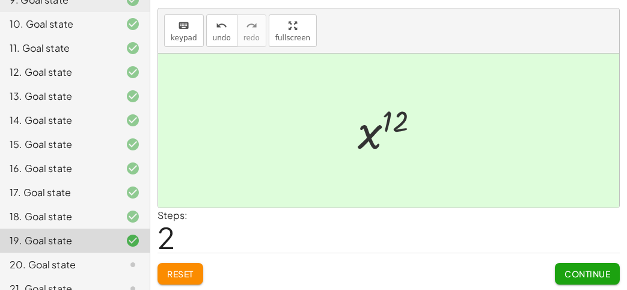
click at [571, 268] on span "Continue" at bounding box center [587, 273] width 46 height 11
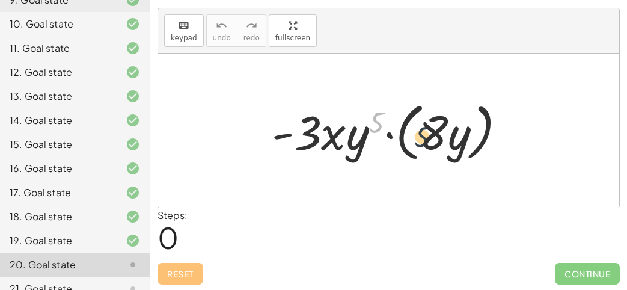
drag, startPoint x: 374, startPoint y: 121, endPoint x: 422, endPoint y: 136, distance: 49.8
click at [422, 136] on div at bounding box center [394, 130] width 256 height 69
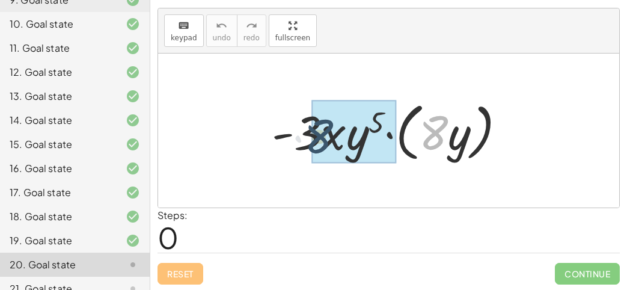
drag, startPoint x: 444, startPoint y: 134, endPoint x: 327, endPoint y: 137, distance: 116.6
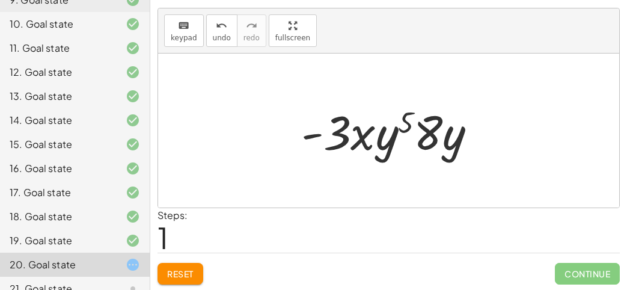
click at [434, 129] on div at bounding box center [393, 131] width 196 height 62
click at [407, 120] on div at bounding box center [393, 131] width 196 height 62
drag, startPoint x: 353, startPoint y: 136, endPoint x: 436, endPoint y: 131, distance: 83.0
click at [436, 131] on div at bounding box center [393, 131] width 196 height 62
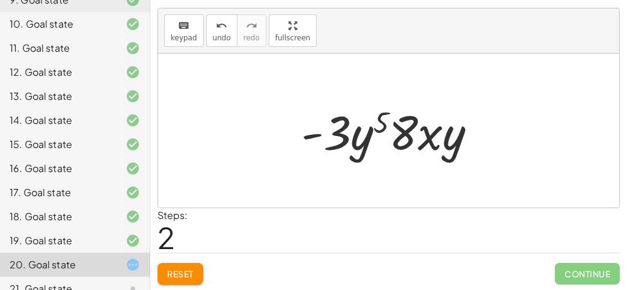
click at [421, 128] on div at bounding box center [393, 131] width 196 height 62
click at [400, 124] on div at bounding box center [393, 131] width 196 height 62
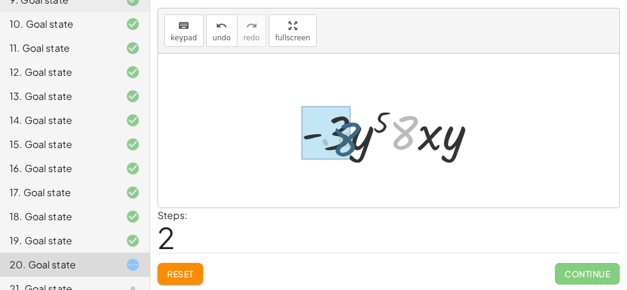
drag, startPoint x: 400, startPoint y: 124, endPoint x: 344, endPoint y: 129, distance: 56.7
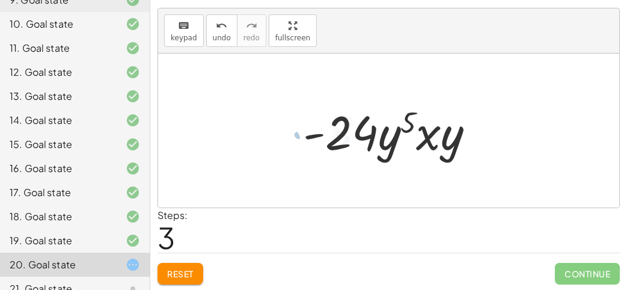
click at [338, 129] on div at bounding box center [393, 131] width 193 height 62
click at [381, 130] on div at bounding box center [393, 131] width 193 height 62
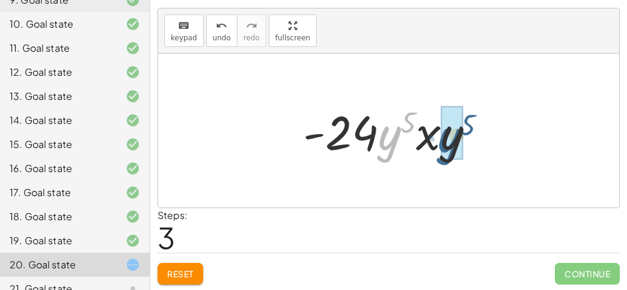
drag, startPoint x: 389, startPoint y: 132, endPoint x: 459, endPoint y: 135, distance: 69.8
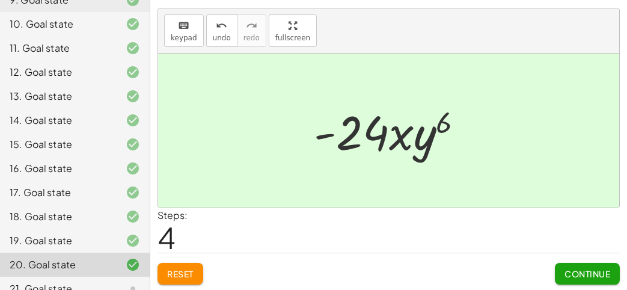
click at [401, 134] on div at bounding box center [393, 131] width 171 height 62
click at [576, 257] on div "Continue" at bounding box center [586, 268] width 65 height 31
click at [573, 265] on button "Continue" at bounding box center [586, 274] width 65 height 22
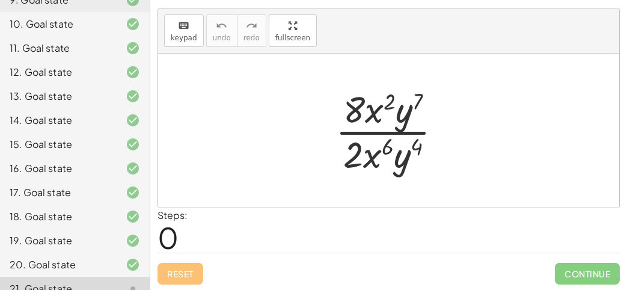
click at [374, 134] on div at bounding box center [393, 130] width 128 height 93
drag, startPoint x: 404, startPoint y: 111, endPoint x: 367, endPoint y: 105, distance: 37.0
click at [367, 105] on div at bounding box center [393, 130] width 128 height 93
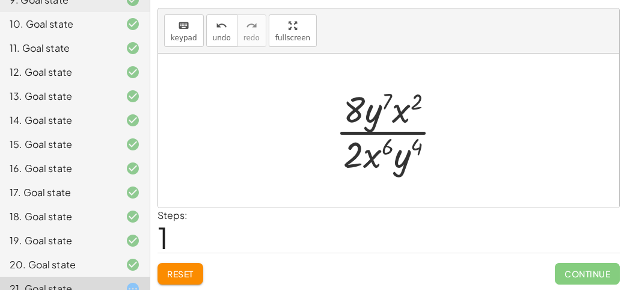
click at [387, 101] on div at bounding box center [393, 130] width 128 height 93
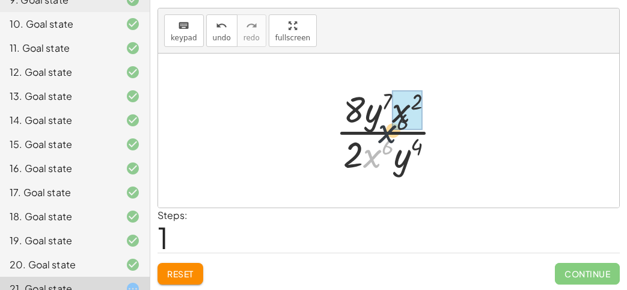
drag, startPoint x: 369, startPoint y: 162, endPoint x: 393, endPoint y: 121, distance: 47.4
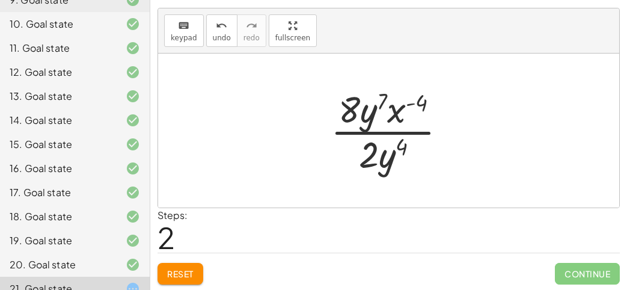
click at [412, 103] on div at bounding box center [393, 130] width 138 height 93
click at [387, 98] on div at bounding box center [393, 130] width 138 height 93
drag, startPoint x: 381, startPoint y: 178, endPoint x: 365, endPoint y: 102, distance: 78.0
click at [365, 102] on div "· 8 · x 2 · y 7 · 2 · x 6 · y 4 · 8 · y 7 · x 2 · 2 · x 6 · y 4 · 8 · y 7 · x (…" at bounding box center [388, 130] width 153 height 99
drag, startPoint x: 403, startPoint y: 144, endPoint x: 373, endPoint y: 104, distance: 50.2
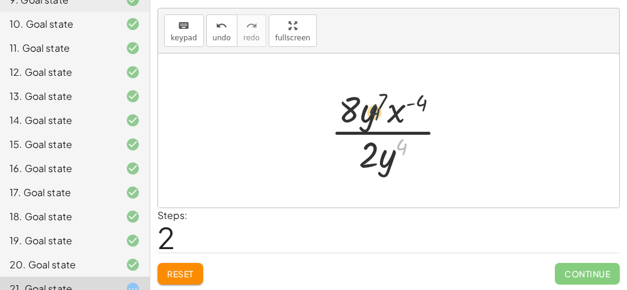
click at [373, 104] on div at bounding box center [393, 130] width 138 height 93
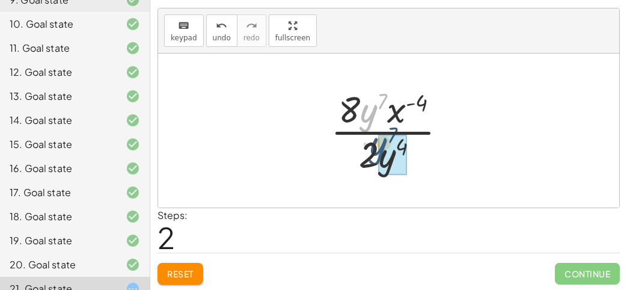
drag, startPoint x: 369, startPoint y: 99, endPoint x: 380, endPoint y: 136, distance: 39.4
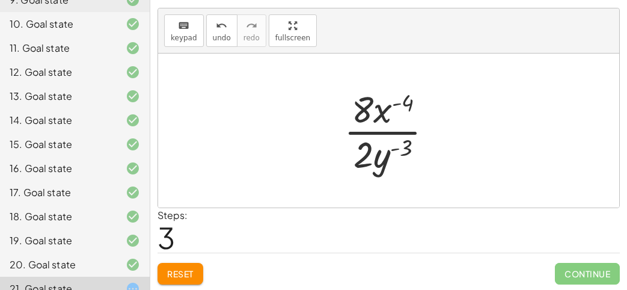
click at [387, 141] on div at bounding box center [393, 130] width 111 height 93
click at [396, 86] on div at bounding box center [393, 130] width 111 height 93
click at [379, 130] on div at bounding box center [393, 130] width 111 height 93
click at [380, 128] on div at bounding box center [393, 130] width 111 height 93
drag, startPoint x: 384, startPoint y: 112, endPoint x: 381, endPoint y: 160, distance: 47.6
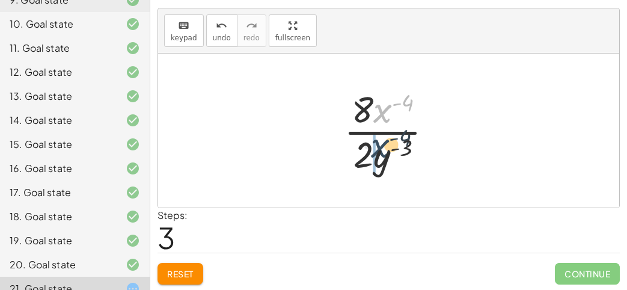
click at [381, 160] on div at bounding box center [393, 130] width 111 height 93
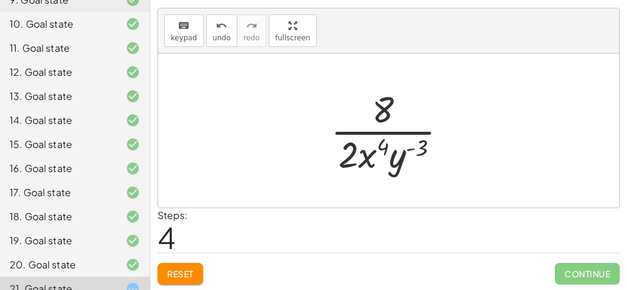
click at [379, 152] on div at bounding box center [393, 130] width 138 height 93
drag, startPoint x: 407, startPoint y: 158, endPoint x: 341, endPoint y: 162, distance: 66.2
click at [341, 162] on div at bounding box center [393, 130] width 138 height 93
drag, startPoint x: 357, startPoint y: 153, endPoint x: 428, endPoint y: 146, distance: 71.2
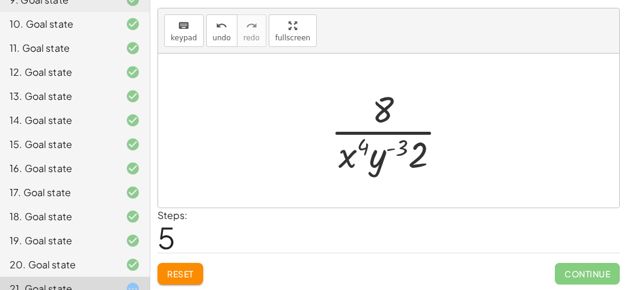
click at [397, 145] on div at bounding box center [393, 130] width 138 height 93
drag, startPoint x: 375, startPoint y: 159, endPoint x: 367, endPoint y: 117, distance: 43.5
click at [367, 117] on div at bounding box center [393, 130] width 138 height 93
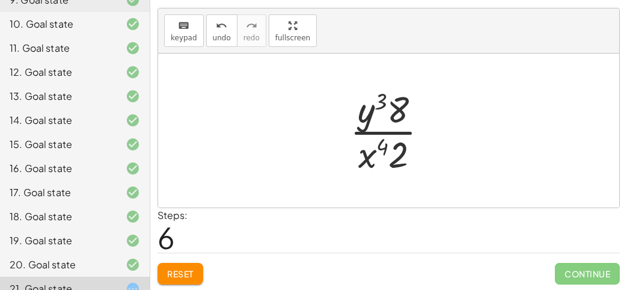
click at [371, 108] on div at bounding box center [394, 130] width 100 height 93
click at [383, 106] on div at bounding box center [394, 130] width 100 height 93
click at [392, 105] on div at bounding box center [394, 130] width 100 height 93
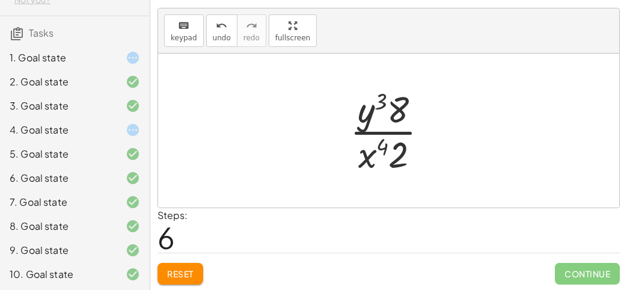
scroll to position [0, 0]
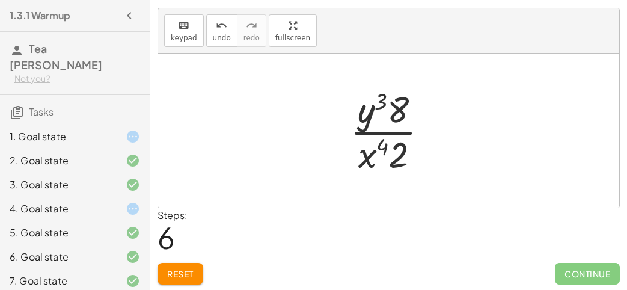
click at [55, 148] on div "2. Goal state" at bounding box center [75, 160] width 150 height 24
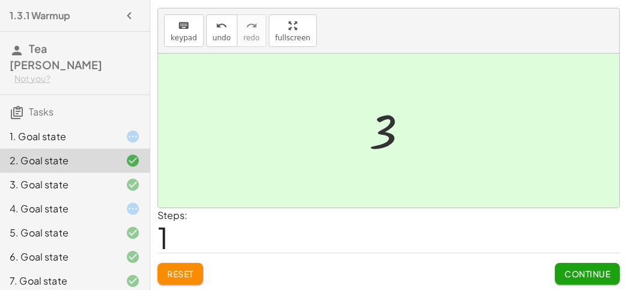
click at [52, 131] on div "1. Goal state" at bounding box center [75, 136] width 150 height 24
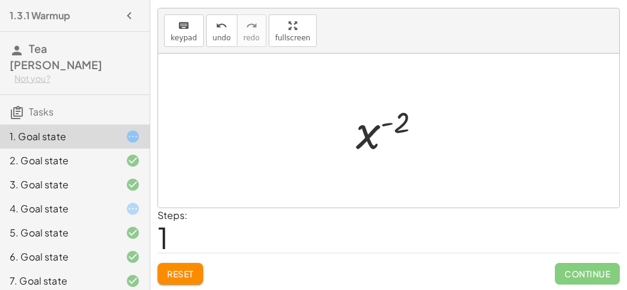
click at [378, 130] on div at bounding box center [393, 130] width 87 height 59
click at [171, 275] on span "Reset" at bounding box center [180, 273] width 26 height 11
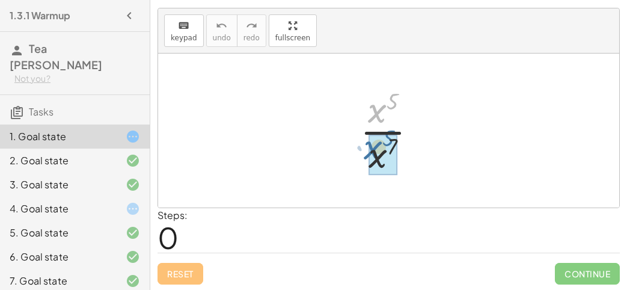
drag, startPoint x: 380, startPoint y: 102, endPoint x: 375, endPoint y: 141, distance: 39.3
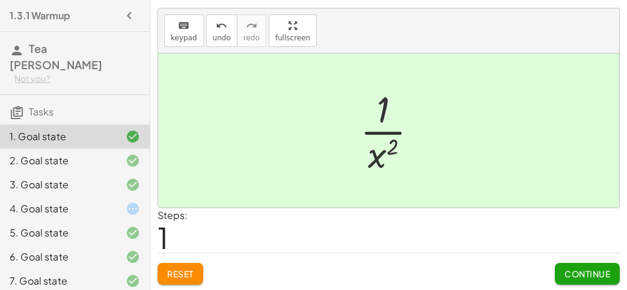
click at [389, 148] on div at bounding box center [393, 130] width 79 height 93
click at [568, 272] on span "Continue" at bounding box center [587, 273] width 46 height 11
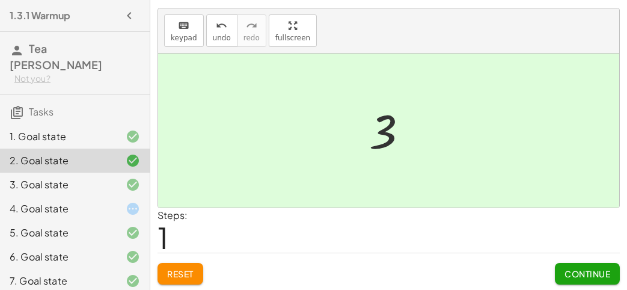
click at [97, 201] on div "4. Goal state" at bounding box center [58, 208] width 97 height 14
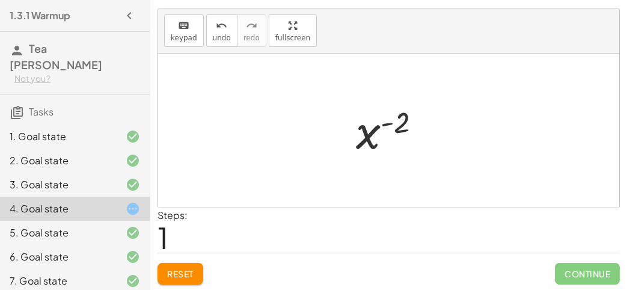
click at [183, 275] on span "Reset" at bounding box center [180, 273] width 26 height 11
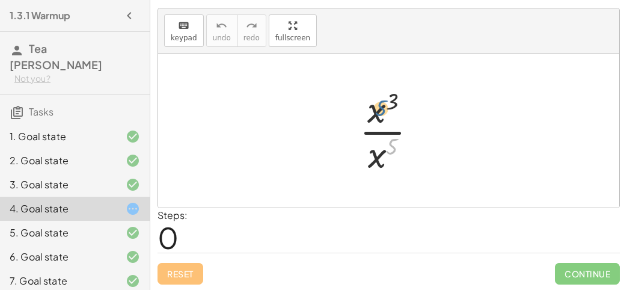
drag, startPoint x: 393, startPoint y: 147, endPoint x: 386, endPoint y: 106, distance: 42.0
click at [386, 106] on div at bounding box center [392, 130] width 79 height 93
drag, startPoint x: 388, startPoint y: 99, endPoint x: 380, endPoint y: 156, distance: 57.0
click at [380, 156] on div at bounding box center [392, 130] width 79 height 93
drag, startPoint x: 380, startPoint y: 97, endPoint x: 383, endPoint y: 147, distance: 50.5
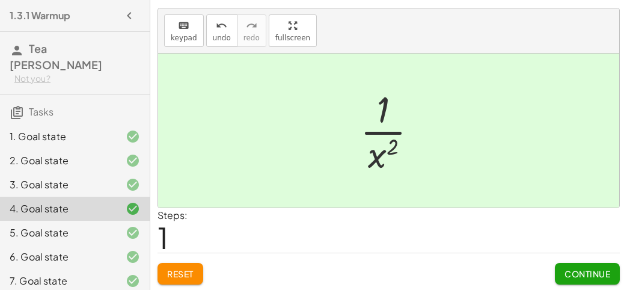
click at [383, 147] on div at bounding box center [393, 130] width 79 height 93
click at [567, 268] on span "Continue" at bounding box center [587, 273] width 46 height 11
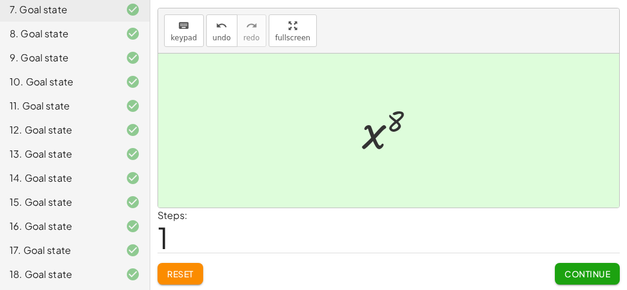
scroll to position [329, 0]
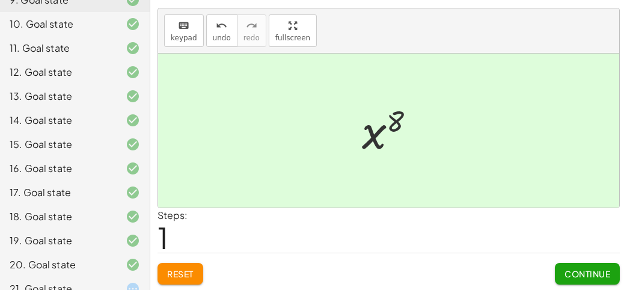
click at [94, 276] on div "21. Goal state" at bounding box center [75, 288] width 150 height 24
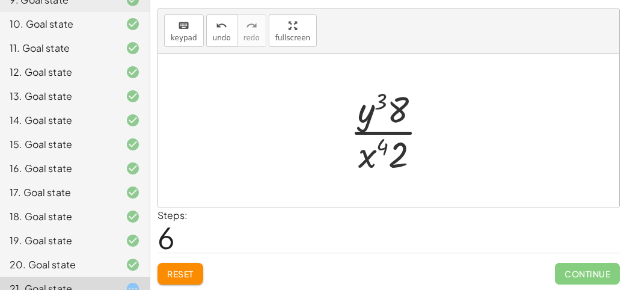
click at [166, 267] on button "Reset" at bounding box center [180, 274] width 46 height 22
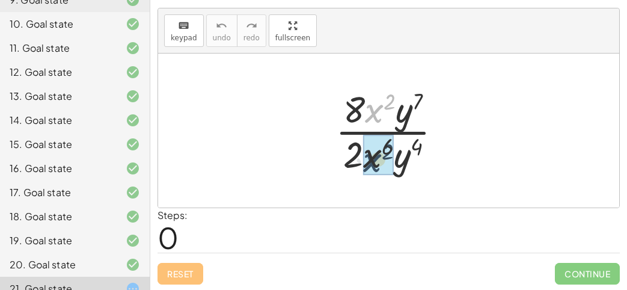
drag, startPoint x: 372, startPoint y: 106, endPoint x: 369, endPoint y: 159, distance: 52.9
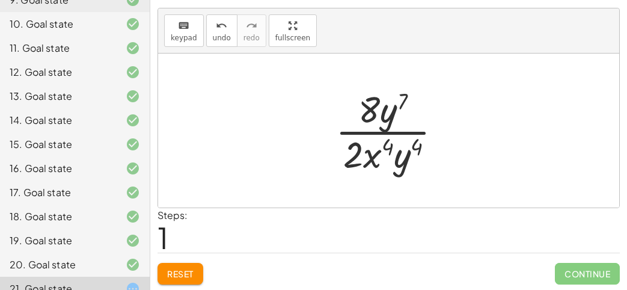
click at [369, 159] on div at bounding box center [393, 130] width 128 height 93
click at [390, 151] on div at bounding box center [393, 130] width 128 height 93
click at [388, 143] on div at bounding box center [393, 130] width 128 height 93
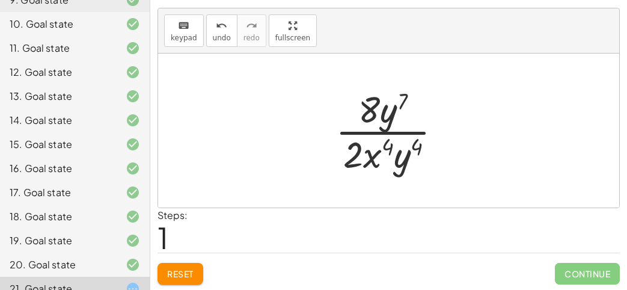
click at [403, 144] on div at bounding box center [393, 130] width 128 height 93
click at [365, 108] on div at bounding box center [393, 130] width 128 height 93
click at [377, 126] on div at bounding box center [393, 130] width 128 height 93
drag, startPoint x: 418, startPoint y: 145, endPoint x: 379, endPoint y: 149, distance: 39.2
click at [379, 149] on div at bounding box center [393, 130] width 128 height 93
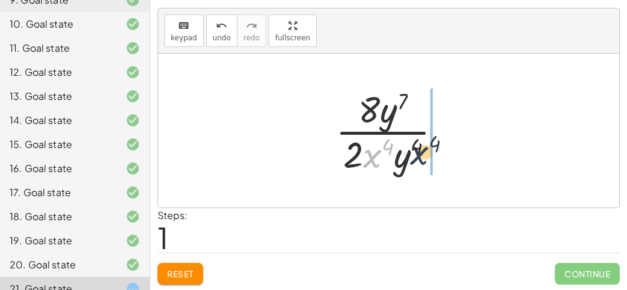
drag, startPoint x: 368, startPoint y: 154, endPoint x: 418, endPoint y: 151, distance: 49.4
click at [418, 151] on div at bounding box center [393, 130] width 128 height 93
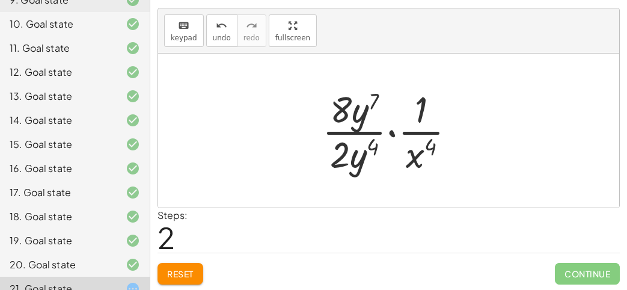
click at [391, 132] on div at bounding box center [393, 130] width 155 height 93
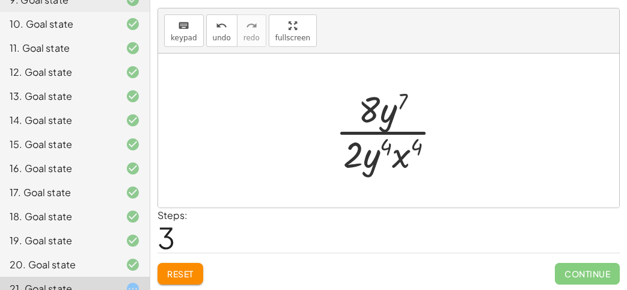
click at [389, 143] on div at bounding box center [393, 130] width 128 height 93
drag, startPoint x: 403, startPoint y: 150, endPoint x: 370, endPoint y: 101, distance: 59.3
click at [370, 101] on div at bounding box center [393, 130] width 128 height 93
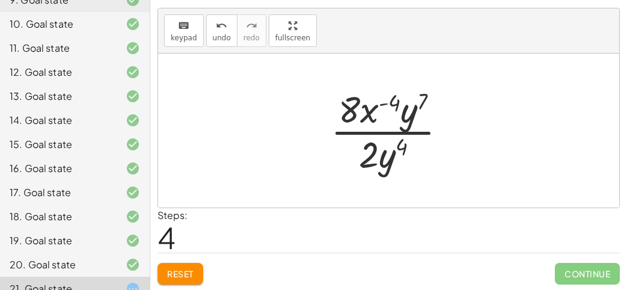
click at [378, 101] on div at bounding box center [393, 130] width 138 height 93
click at [387, 105] on div at bounding box center [393, 130] width 138 height 93
drag, startPoint x: 387, startPoint y: 105, endPoint x: 376, endPoint y: 172, distance: 68.7
click at [376, 172] on div at bounding box center [393, 130] width 138 height 93
drag, startPoint x: 420, startPoint y: 92, endPoint x: 406, endPoint y: 153, distance: 62.2
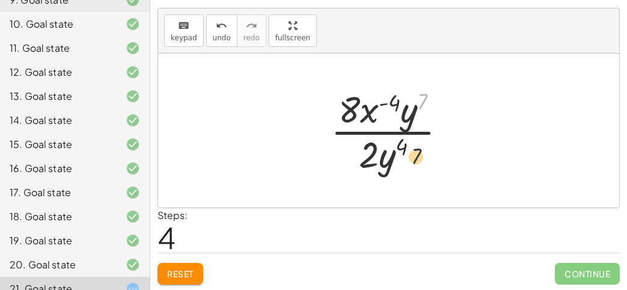
click at [406, 153] on div at bounding box center [393, 130] width 138 height 93
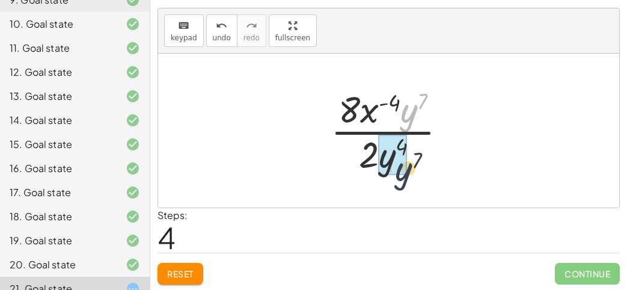
drag, startPoint x: 402, startPoint y: 107, endPoint x: 396, endPoint y: 169, distance: 62.8
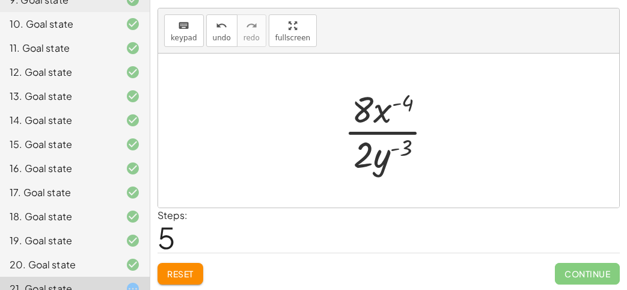
click at [383, 159] on div at bounding box center [393, 130] width 111 height 93
click at [400, 141] on div at bounding box center [393, 130] width 111 height 93
click at [395, 144] on div at bounding box center [393, 130] width 111 height 93
click at [382, 111] on div at bounding box center [393, 130] width 111 height 93
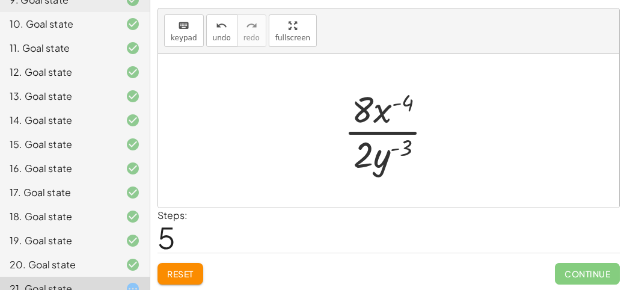
click at [382, 111] on div at bounding box center [393, 130] width 111 height 93
drag, startPoint x: 382, startPoint y: 111, endPoint x: 380, endPoint y: 156, distance: 44.5
click at [380, 156] on div at bounding box center [393, 130] width 111 height 93
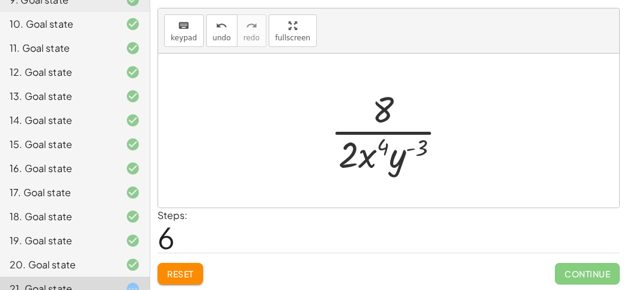
click at [381, 147] on div at bounding box center [393, 130] width 138 height 93
drag, startPoint x: 416, startPoint y: 160, endPoint x: 381, endPoint y: 126, distance: 48.4
click at [381, 126] on div at bounding box center [393, 130] width 138 height 93
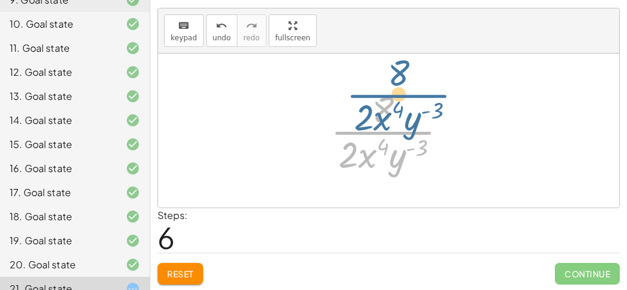
drag, startPoint x: 378, startPoint y: 137, endPoint x: 393, endPoint y: 100, distance: 39.4
click at [393, 100] on div at bounding box center [393, 130] width 138 height 93
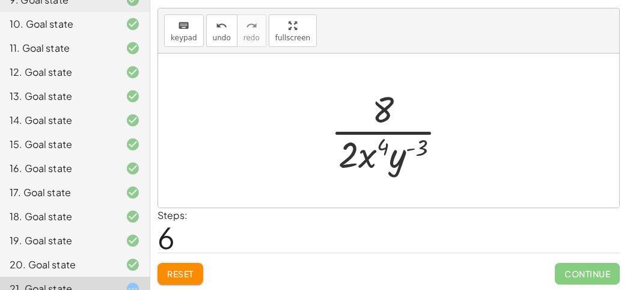
click at [376, 129] on div at bounding box center [393, 130] width 138 height 93
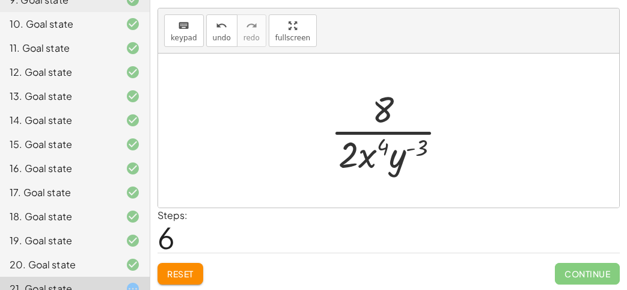
click at [376, 130] on div at bounding box center [393, 130] width 138 height 93
drag, startPoint x: 404, startPoint y: 168, endPoint x: 383, endPoint y: 121, distance: 51.7
click at [383, 121] on div at bounding box center [393, 130] width 138 height 93
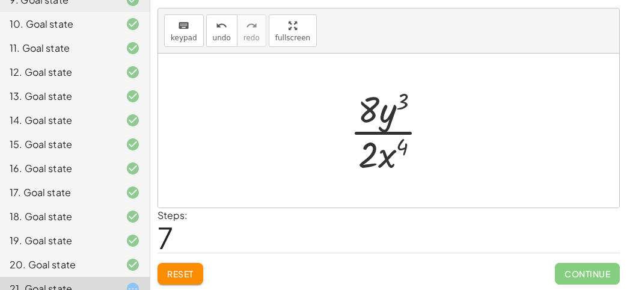
click at [373, 108] on div at bounding box center [394, 130] width 100 height 93
click at [386, 107] on div at bounding box center [394, 130] width 100 height 93
click at [383, 107] on div at bounding box center [394, 130] width 100 height 93
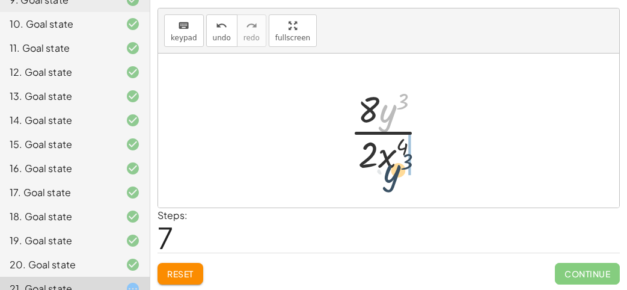
drag, startPoint x: 383, startPoint y: 107, endPoint x: 387, endPoint y: 168, distance: 60.8
click at [387, 168] on div at bounding box center [394, 130] width 100 height 93
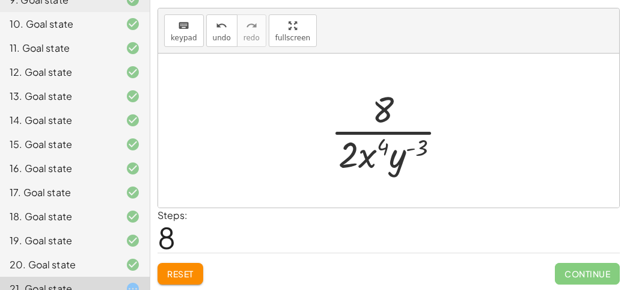
click at [375, 150] on div at bounding box center [393, 130] width 138 height 93
drag, startPoint x: 375, startPoint y: 150, endPoint x: 409, endPoint y: 114, distance: 49.7
click at [409, 114] on div at bounding box center [393, 130] width 138 height 93
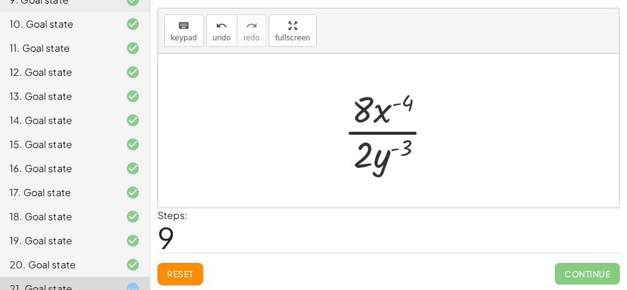
click at [393, 105] on div at bounding box center [393, 130] width 111 height 93
click at [184, 268] on span "Reset" at bounding box center [180, 273] width 26 height 11
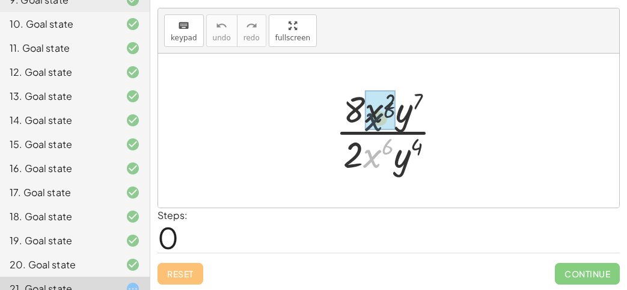
drag, startPoint x: 365, startPoint y: 163, endPoint x: 367, endPoint y: 120, distance: 43.3
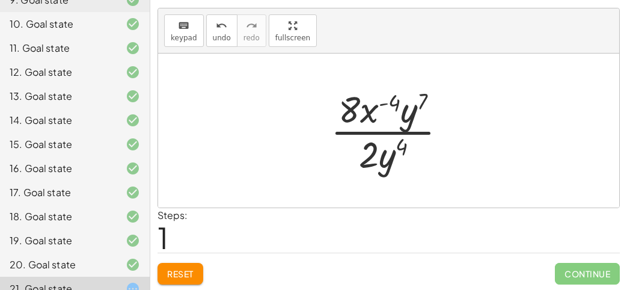
click at [391, 96] on div at bounding box center [393, 130] width 138 height 93
drag, startPoint x: 402, startPoint y: 105, endPoint x: 413, endPoint y: 169, distance: 64.7
click at [413, 169] on div at bounding box center [393, 130] width 138 height 93
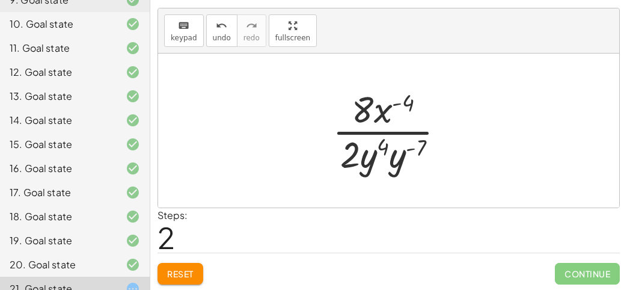
click at [402, 153] on div at bounding box center [393, 130] width 134 height 93
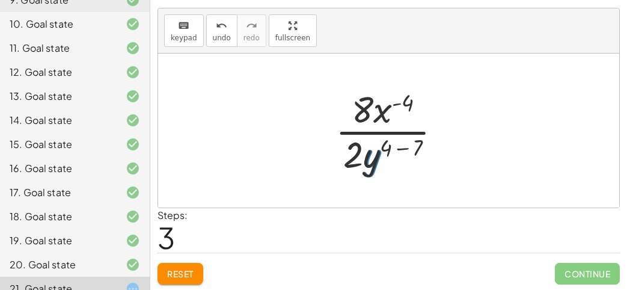
click at [396, 142] on div at bounding box center [392, 130] width 127 height 93
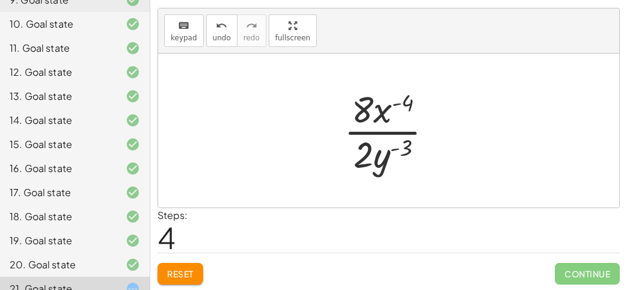
click at [396, 145] on div at bounding box center [393, 130] width 111 height 93
click at [392, 144] on div at bounding box center [393, 130] width 111 height 93
click at [372, 120] on div at bounding box center [393, 130] width 111 height 93
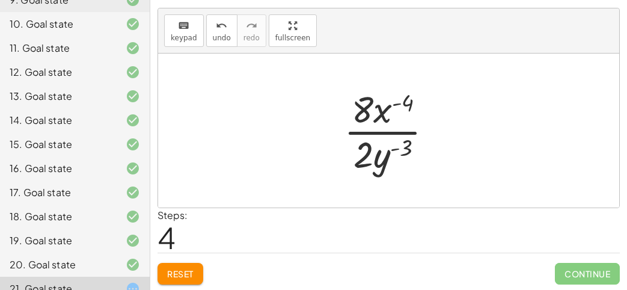
click at [375, 131] on div at bounding box center [393, 130] width 111 height 93
drag, startPoint x: 377, startPoint y: 152, endPoint x: 401, endPoint y: 144, distance: 24.9
click at [401, 144] on div at bounding box center [393, 130] width 111 height 93
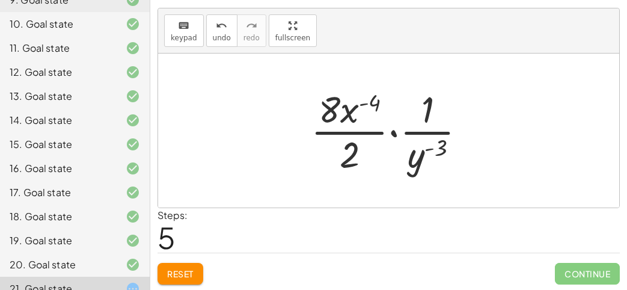
click at [390, 131] on div at bounding box center [393, 130] width 177 height 93
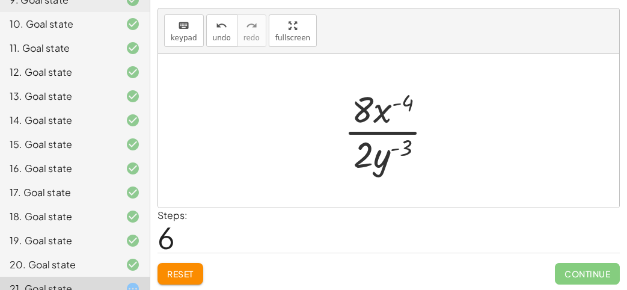
click at [371, 102] on div at bounding box center [393, 130] width 111 height 93
click at [181, 272] on span "Reset" at bounding box center [180, 273] width 26 height 11
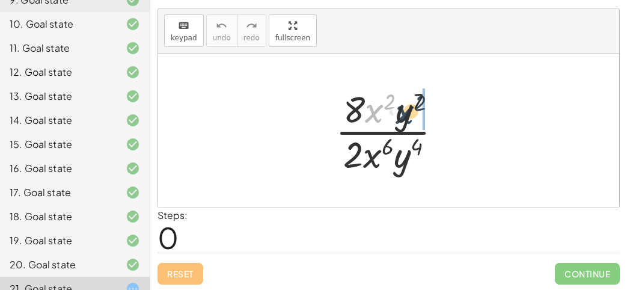
drag, startPoint x: 369, startPoint y: 109, endPoint x: 401, endPoint y: 109, distance: 31.8
click at [401, 109] on div at bounding box center [393, 130] width 128 height 93
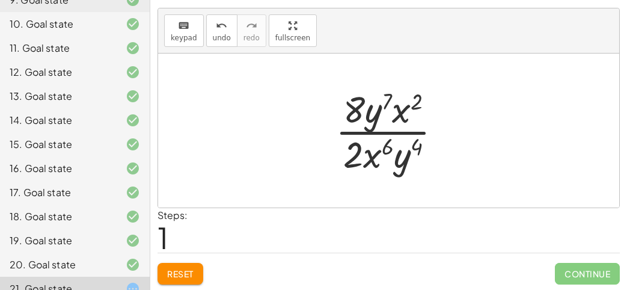
click at [386, 102] on div at bounding box center [393, 130] width 128 height 93
drag, startPoint x: 370, startPoint y: 146, endPoint x: 404, endPoint y: 145, distance: 33.7
click at [404, 145] on div at bounding box center [393, 130] width 128 height 93
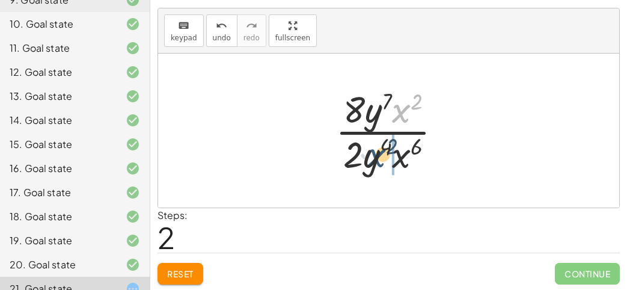
drag, startPoint x: 399, startPoint y: 106, endPoint x: 374, endPoint y: 153, distance: 53.2
click at [374, 153] on div at bounding box center [393, 130] width 128 height 93
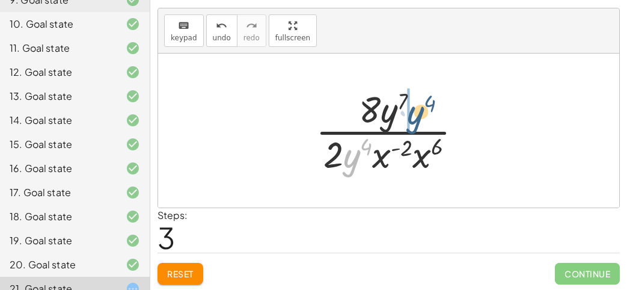
drag, startPoint x: 348, startPoint y: 159, endPoint x: 415, endPoint y: 111, distance: 82.2
click at [415, 111] on div at bounding box center [393, 130] width 168 height 93
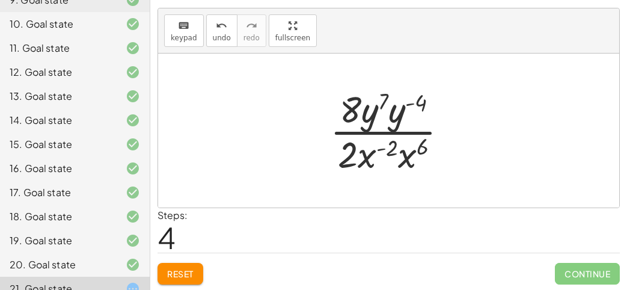
click at [381, 101] on div at bounding box center [393, 130] width 139 height 93
click at [389, 105] on div at bounding box center [393, 130] width 139 height 93
click at [389, 101] on div at bounding box center [393, 130] width 139 height 93
click at [396, 100] on div at bounding box center [393, 130] width 139 height 93
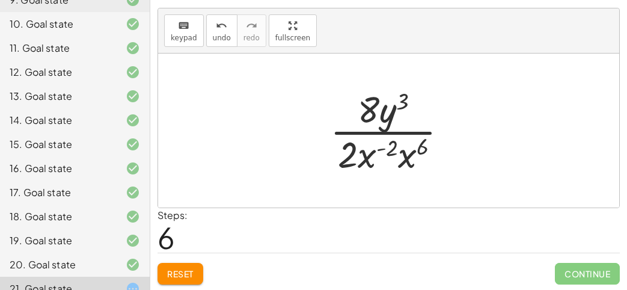
click at [387, 147] on div at bounding box center [393, 130] width 139 height 93
click at [383, 147] on div at bounding box center [393, 130] width 139 height 93
click at [404, 156] on div at bounding box center [393, 130] width 139 height 93
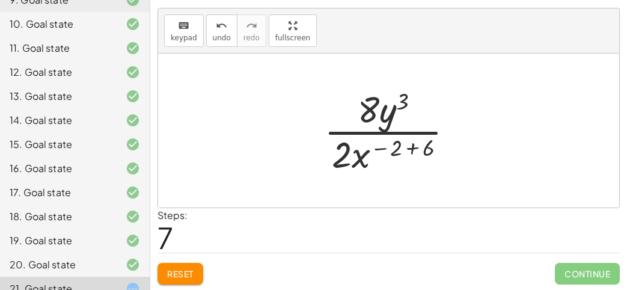
click at [410, 143] on div at bounding box center [393, 130] width 151 height 93
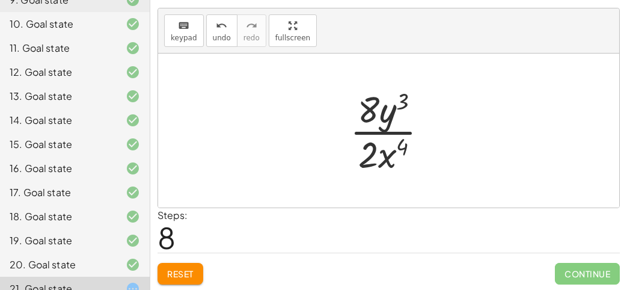
click at [385, 149] on div at bounding box center [394, 130] width 100 height 93
click at [381, 135] on div at bounding box center [394, 130] width 100 height 93
click at [369, 123] on div at bounding box center [394, 130] width 100 height 93
drag, startPoint x: 368, startPoint y: 119, endPoint x: 365, endPoint y: 155, distance: 36.2
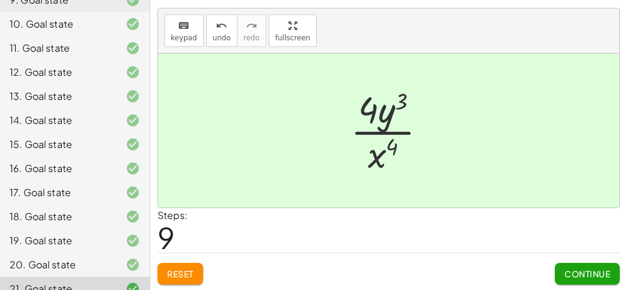
click at [381, 118] on div at bounding box center [393, 130] width 98 height 93
click at [606, 278] on button "Continue" at bounding box center [586, 274] width 65 height 22
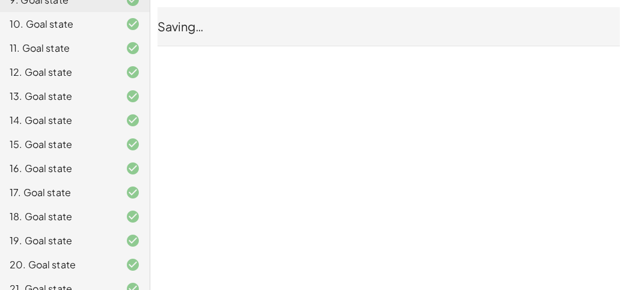
scroll to position [0, 0]
